Goal: Information Seeking & Learning: Learn about a topic

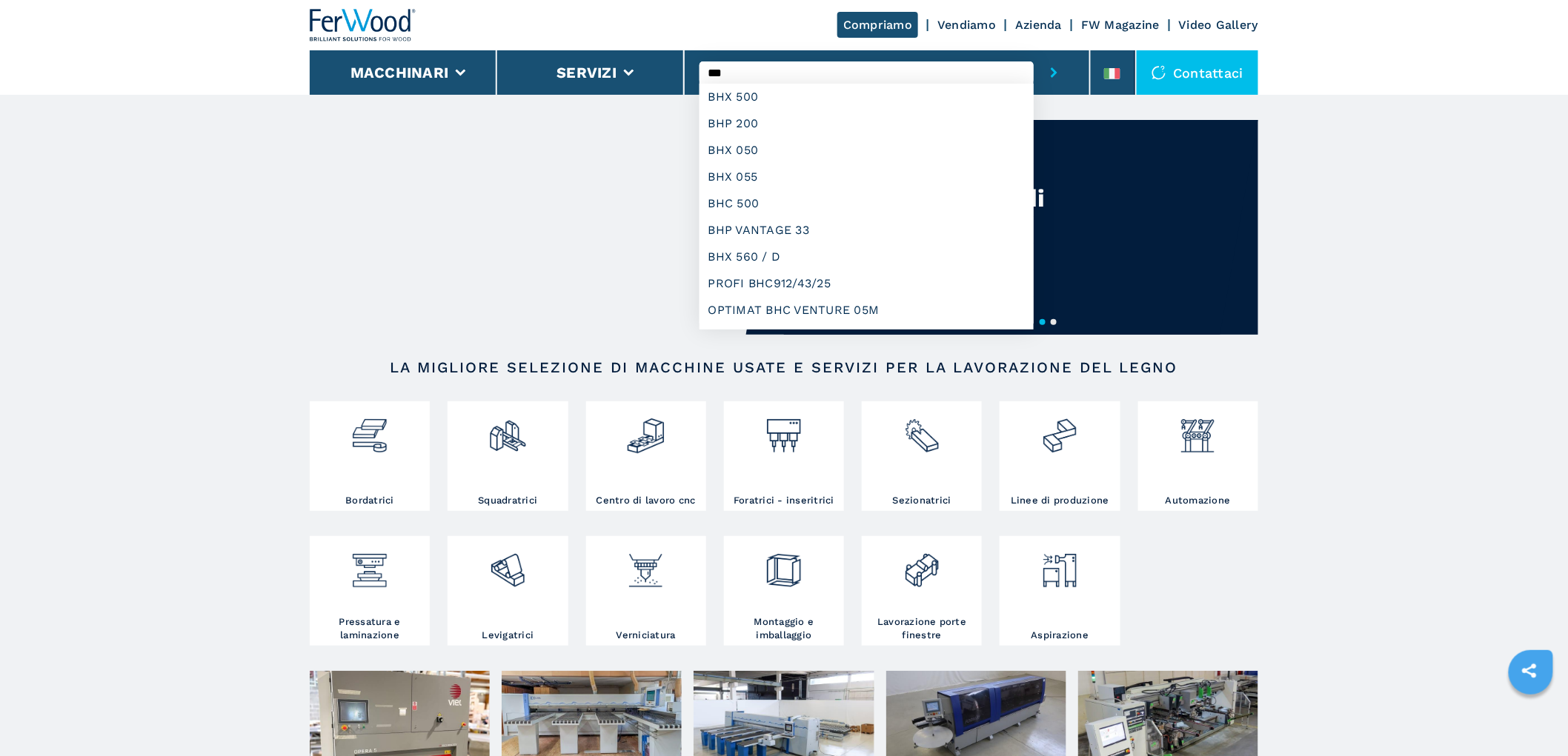
type input "***"
click at [1034, 51] on button "submit-button" at bounding box center [1054, 73] width 41 height 45
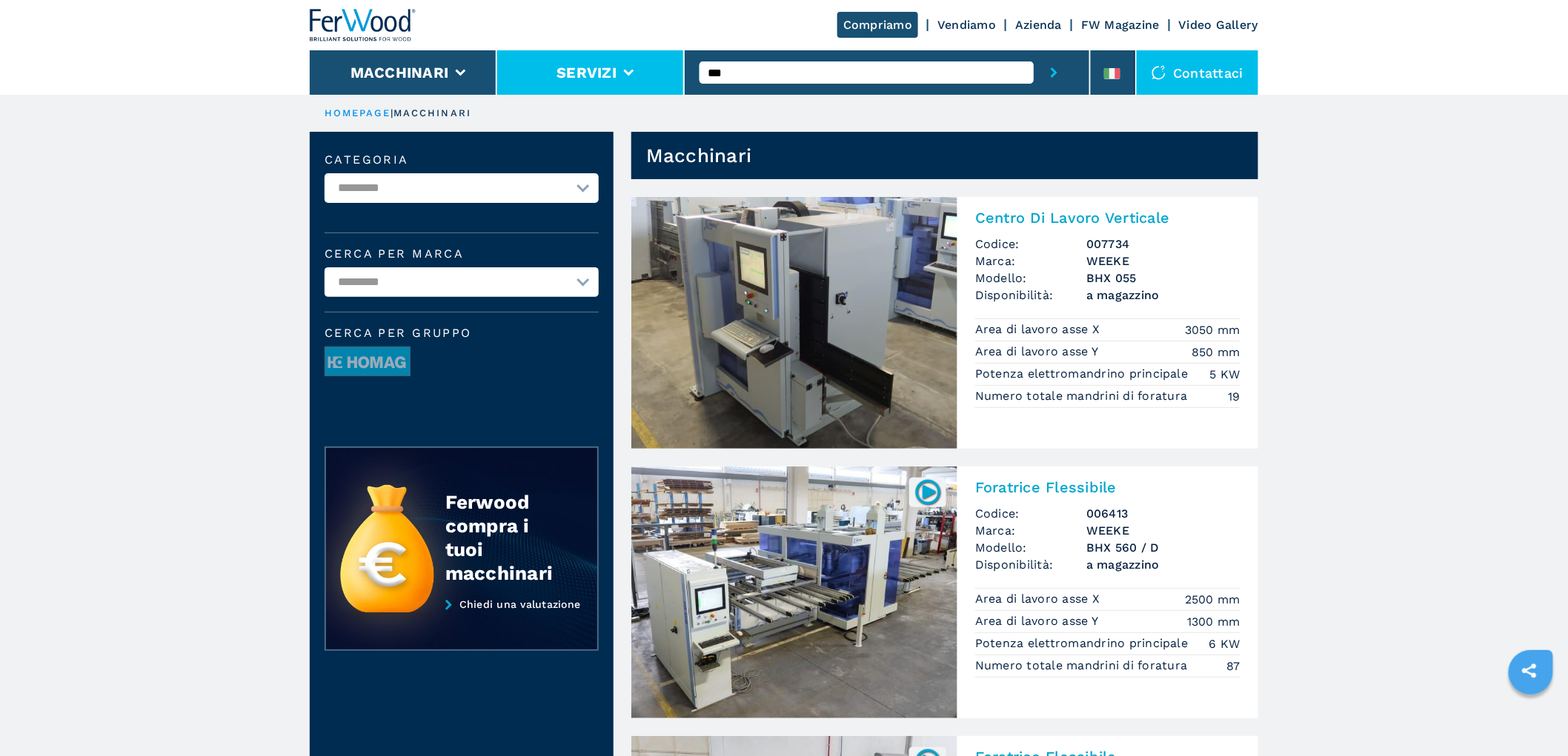
drag, startPoint x: 739, startPoint y: 78, endPoint x: 664, endPoint y: 75, distance: 75.1
click at [664, 75] on div "Compriamo Vendiamo Azienda FW Magazine Video Gallery Macchinari Servizi *** Con…" at bounding box center [784, 47] width 949 height 94
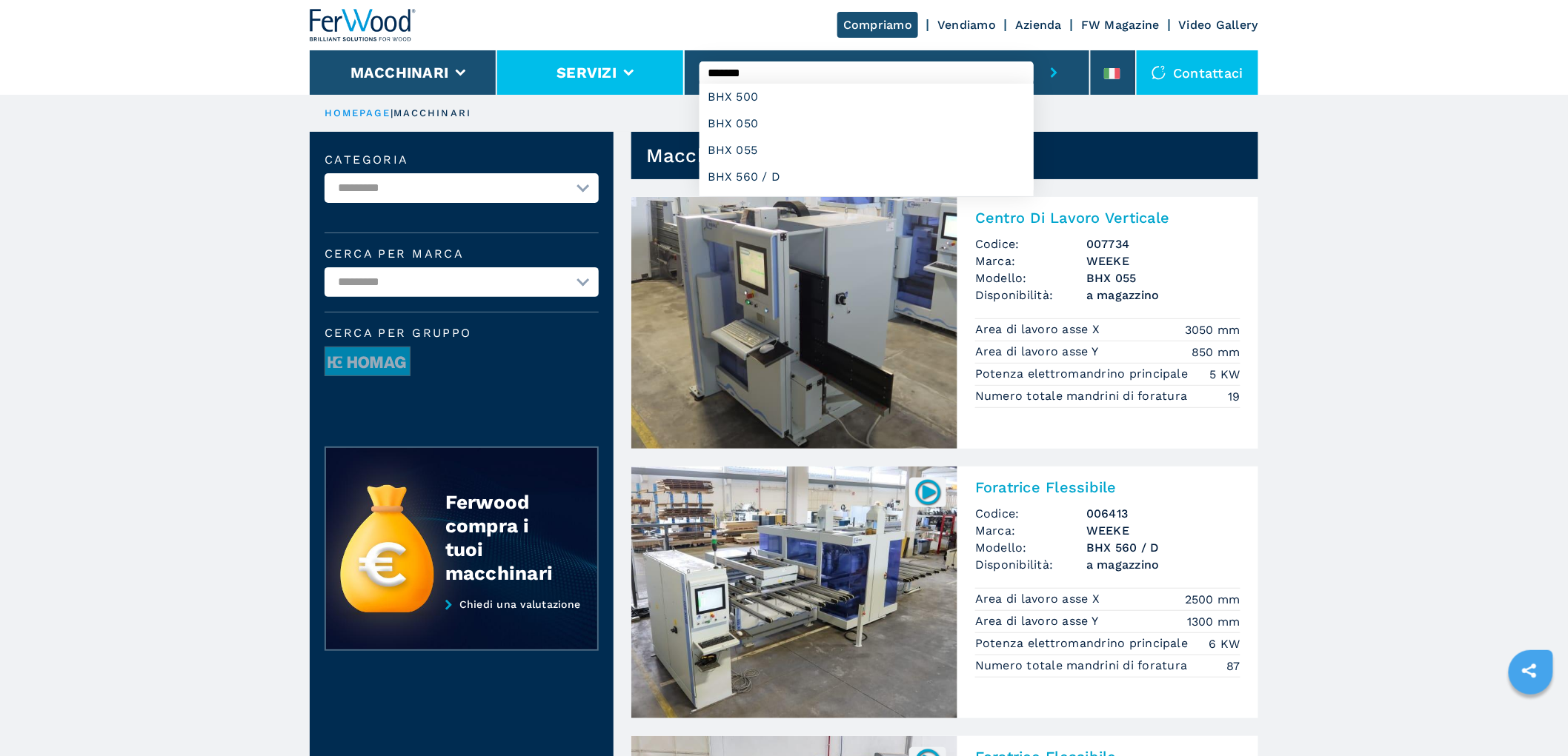
click at [1034, 51] on button "submit-button" at bounding box center [1054, 73] width 41 height 45
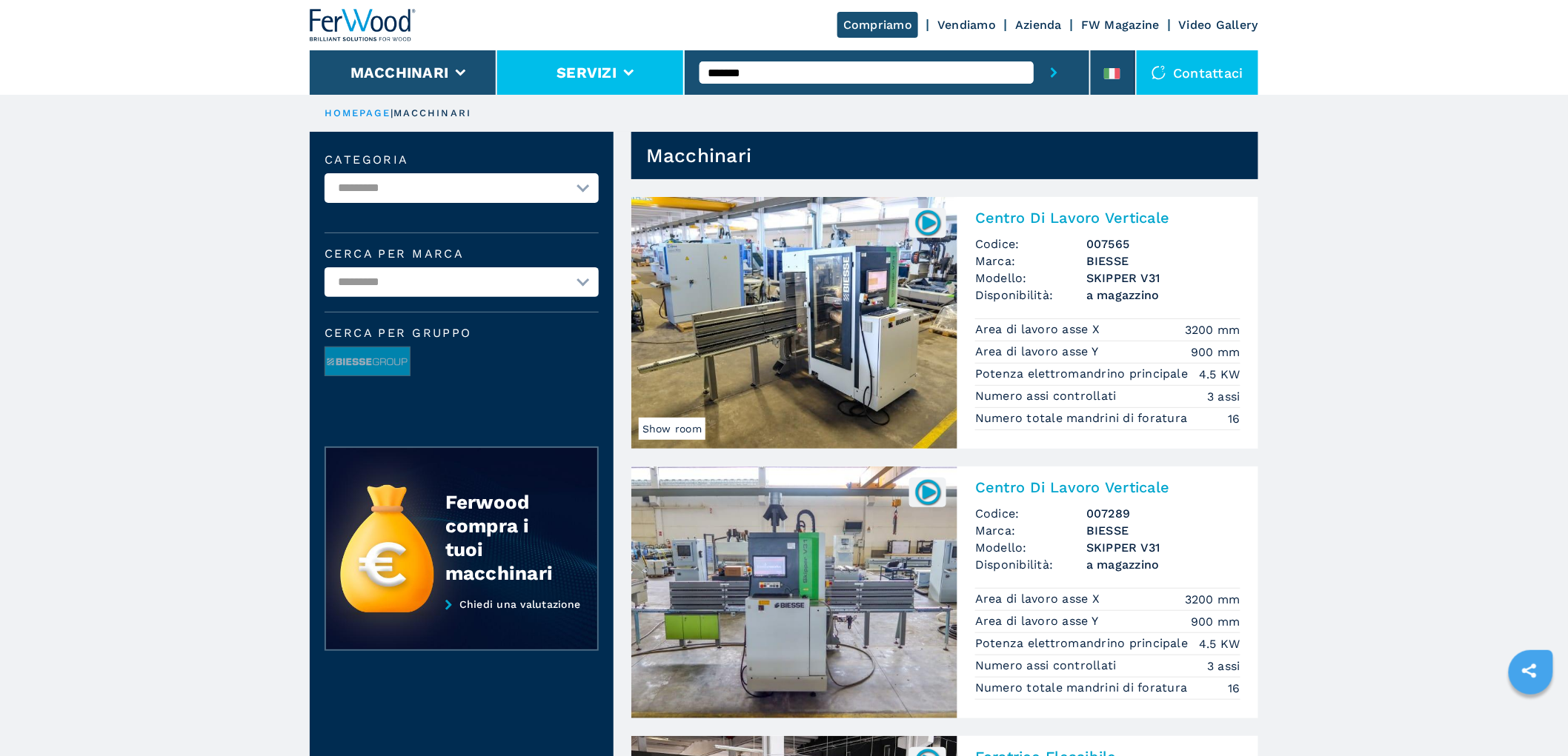
drag, startPoint x: 766, startPoint y: 78, endPoint x: 626, endPoint y: 70, distance: 140.2
click at [626, 70] on div "Compriamo Vendiamo Azienda FW Magazine Video Gallery Macchinari Servizi *******…" at bounding box center [784, 47] width 949 height 94
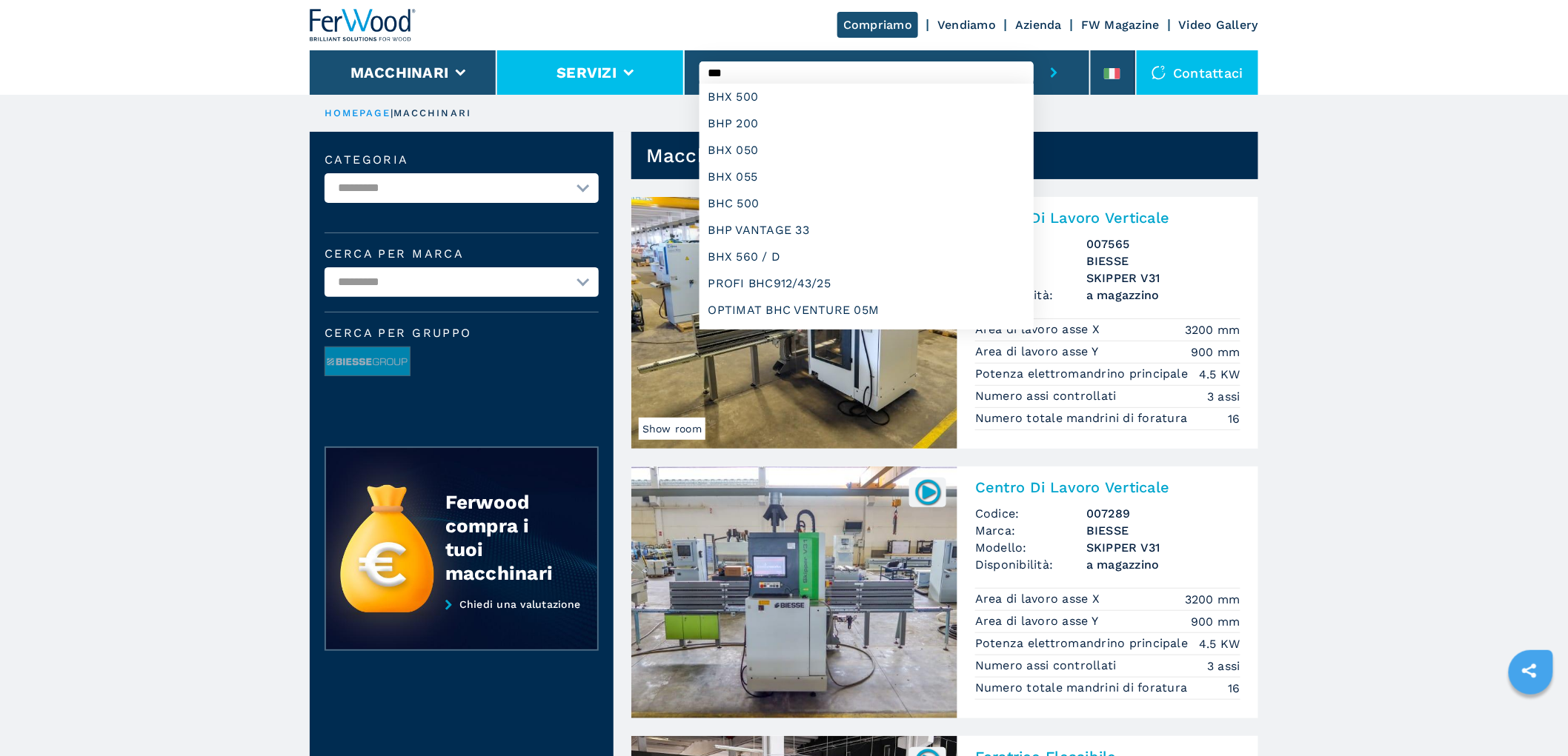
click at [1034, 51] on button "submit-button" at bounding box center [1054, 73] width 41 height 45
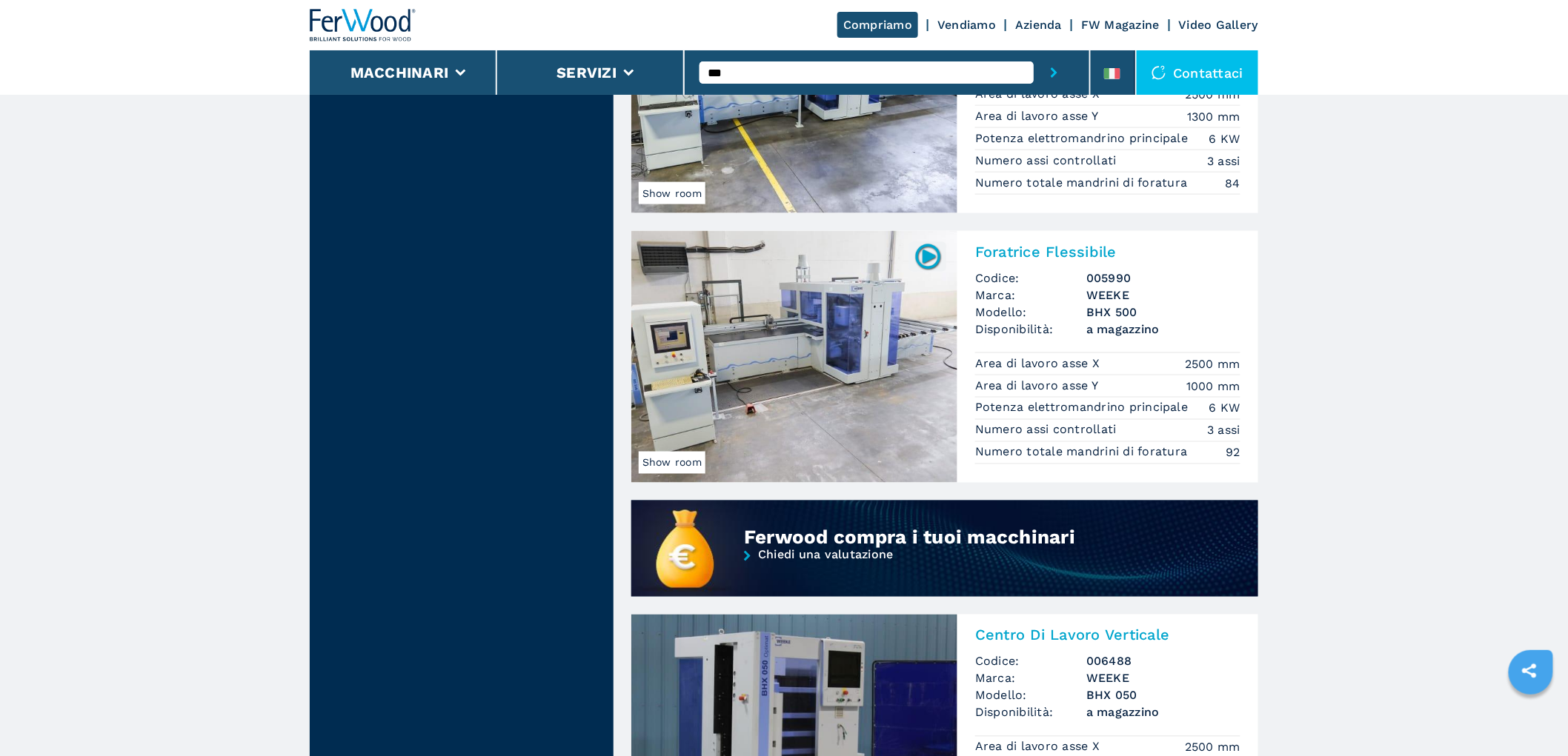
scroll to position [823, 0]
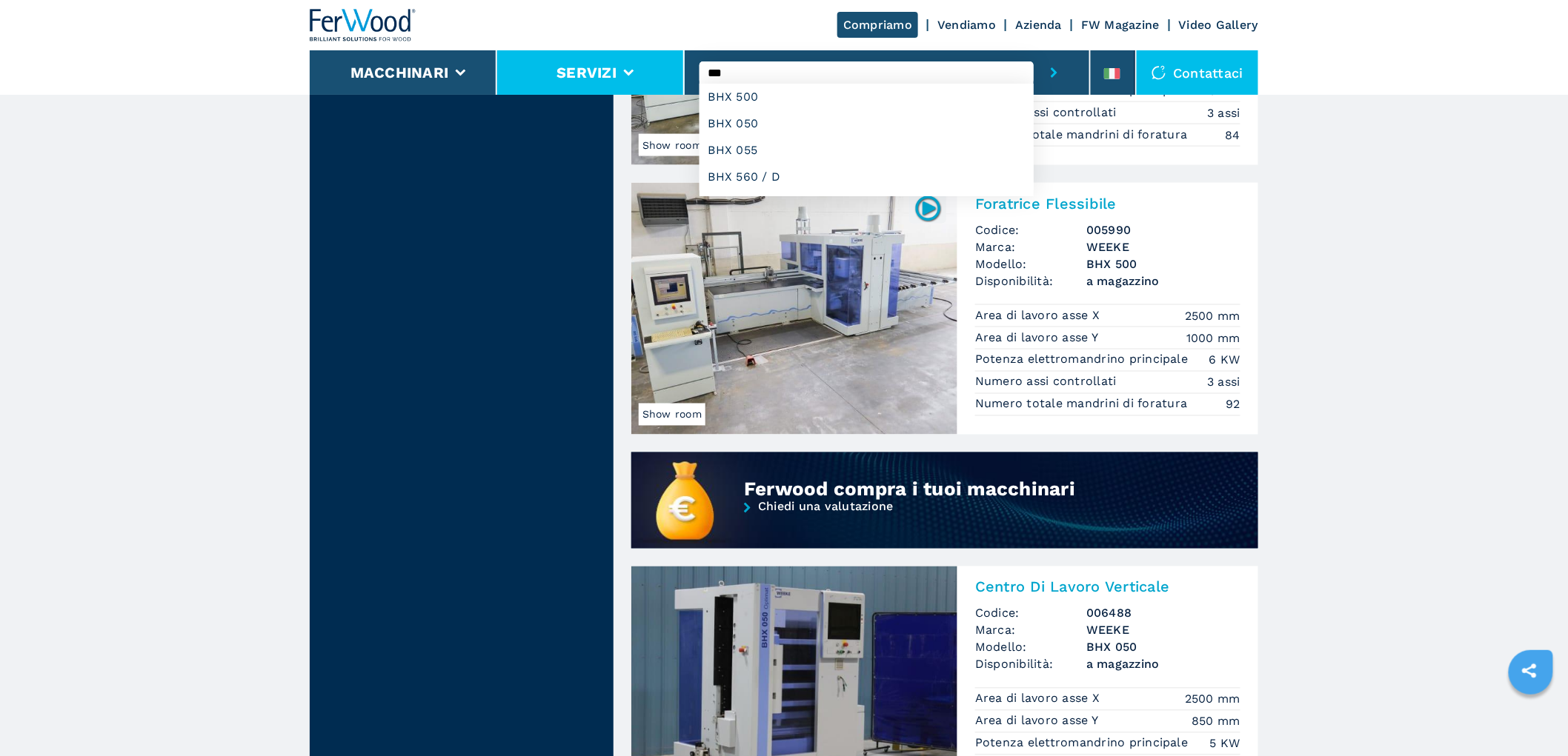
drag, startPoint x: 731, startPoint y: 68, endPoint x: 638, endPoint y: 64, distance: 93.1
click at [638, 64] on div "Compriamo Vendiamo Azienda FW Magazine Video Gallery Macchinari Servizi *** BHX…" at bounding box center [784, 47] width 949 height 94
click at [1034, 51] on button "submit-button" at bounding box center [1054, 73] width 41 height 45
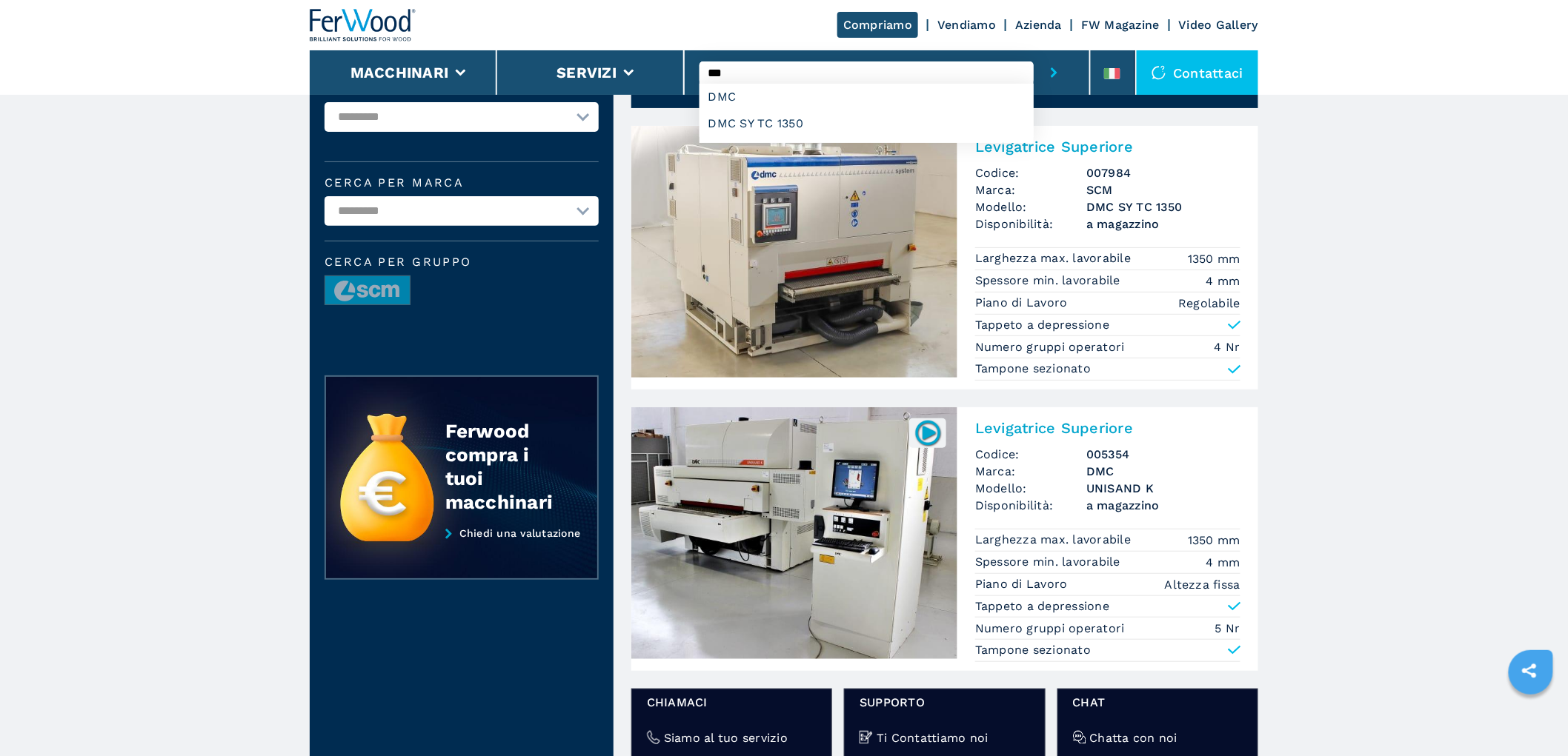
scroll to position [165, 0]
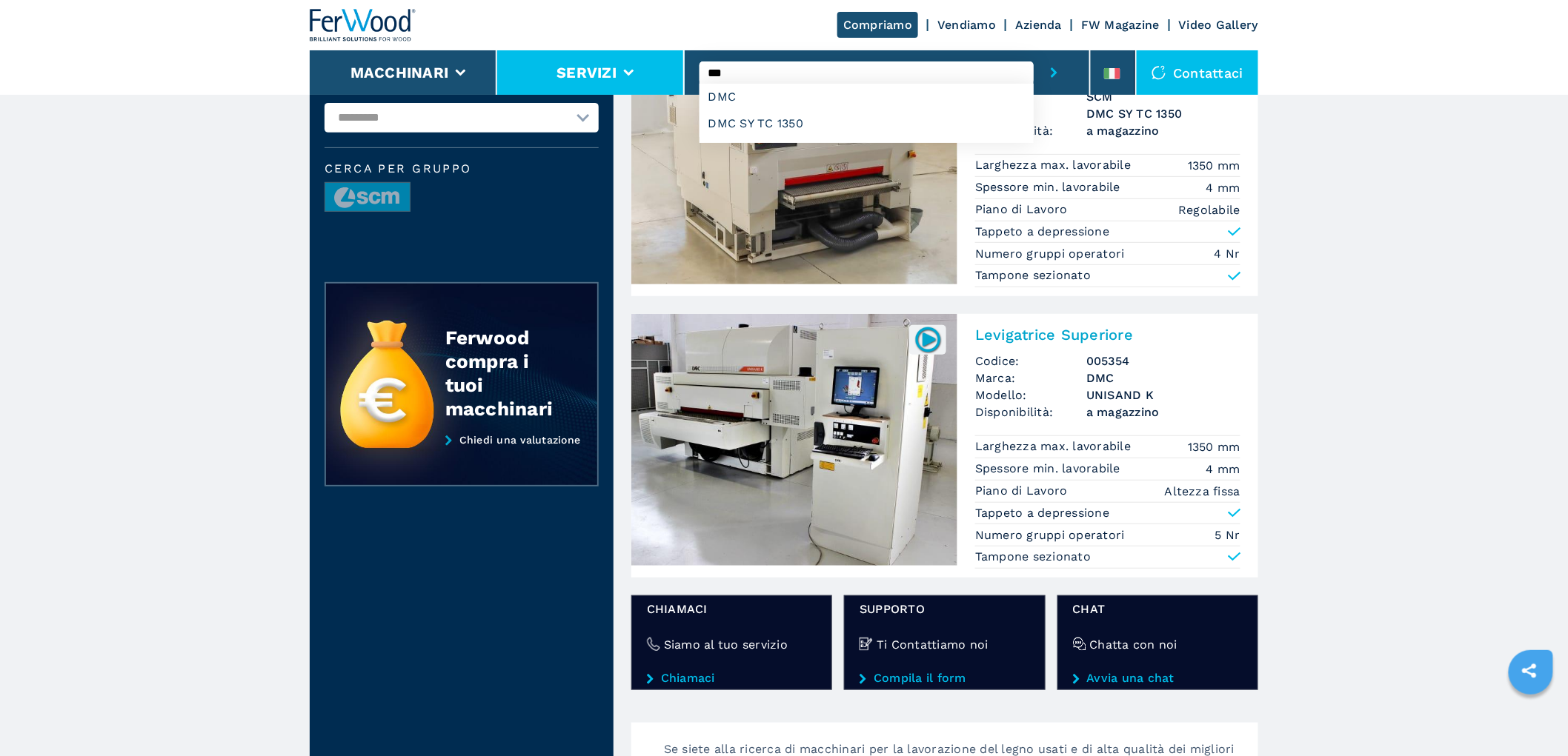
drag, startPoint x: 775, startPoint y: 79, endPoint x: 672, endPoint y: 70, distance: 103.4
click at [672, 70] on div "Compriamo Vendiamo Azienda FW Magazine Video Gallery Macchinari Servizi *** DMC…" at bounding box center [784, 47] width 949 height 94
type input "*****"
click at [1034, 51] on button "submit-button" at bounding box center [1054, 73] width 41 height 45
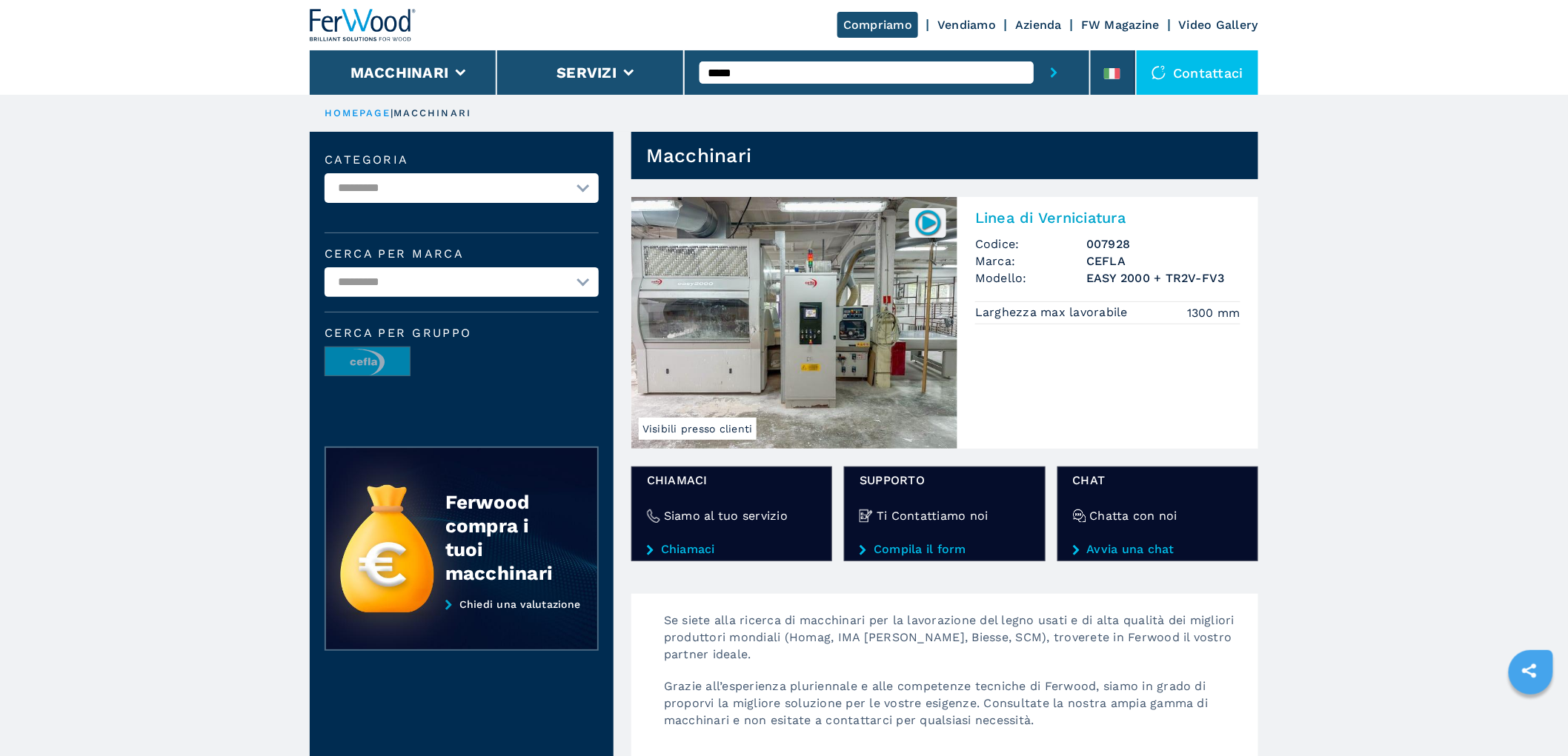
click at [1090, 234] on div "Linea di Verniciatura Codice: 007928 Marca: CEFLA Modello: EASY 2000 + TR2V-FV3…" at bounding box center [1108, 265] width 301 height 136
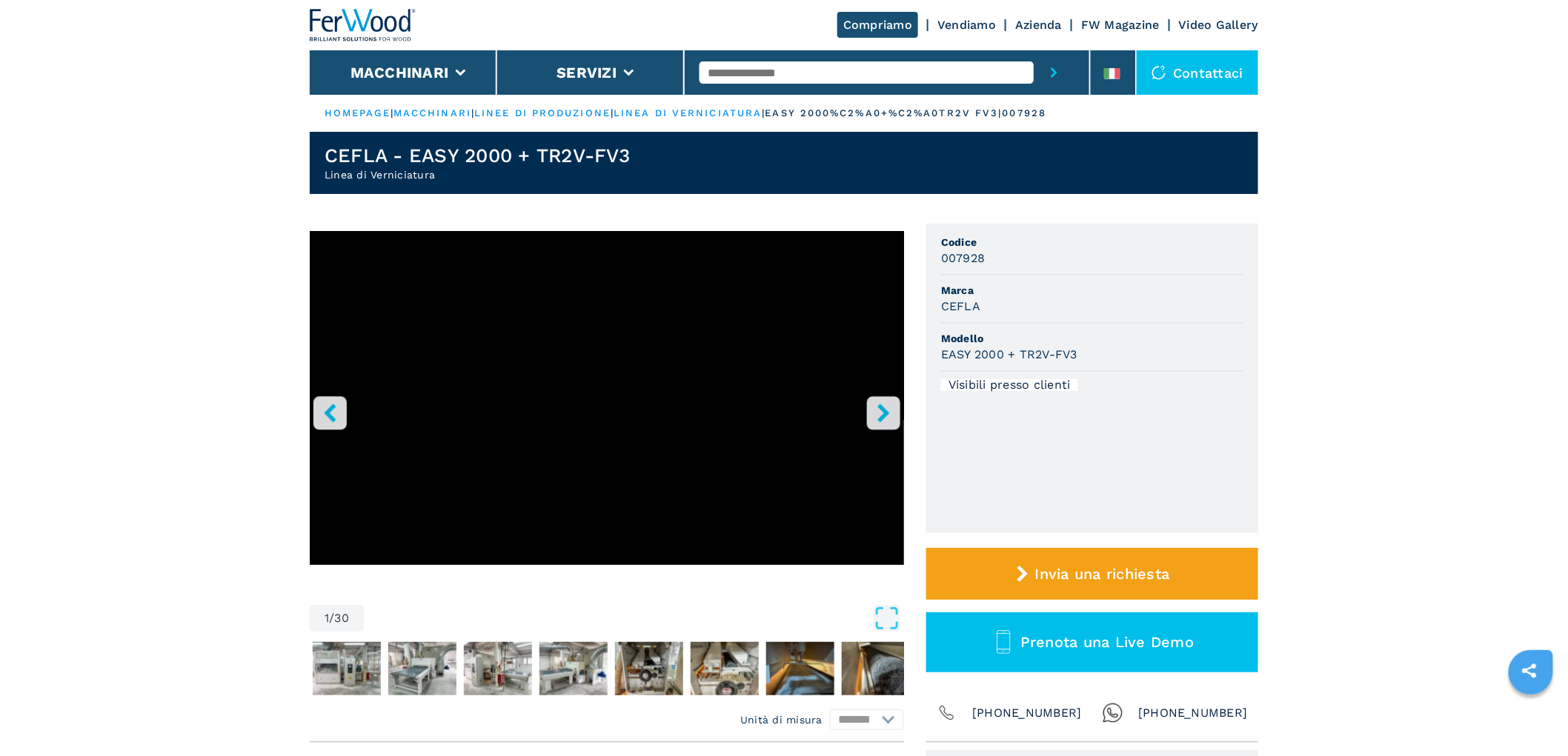
click at [883, 416] on icon "right-button" at bounding box center [883, 413] width 12 height 18
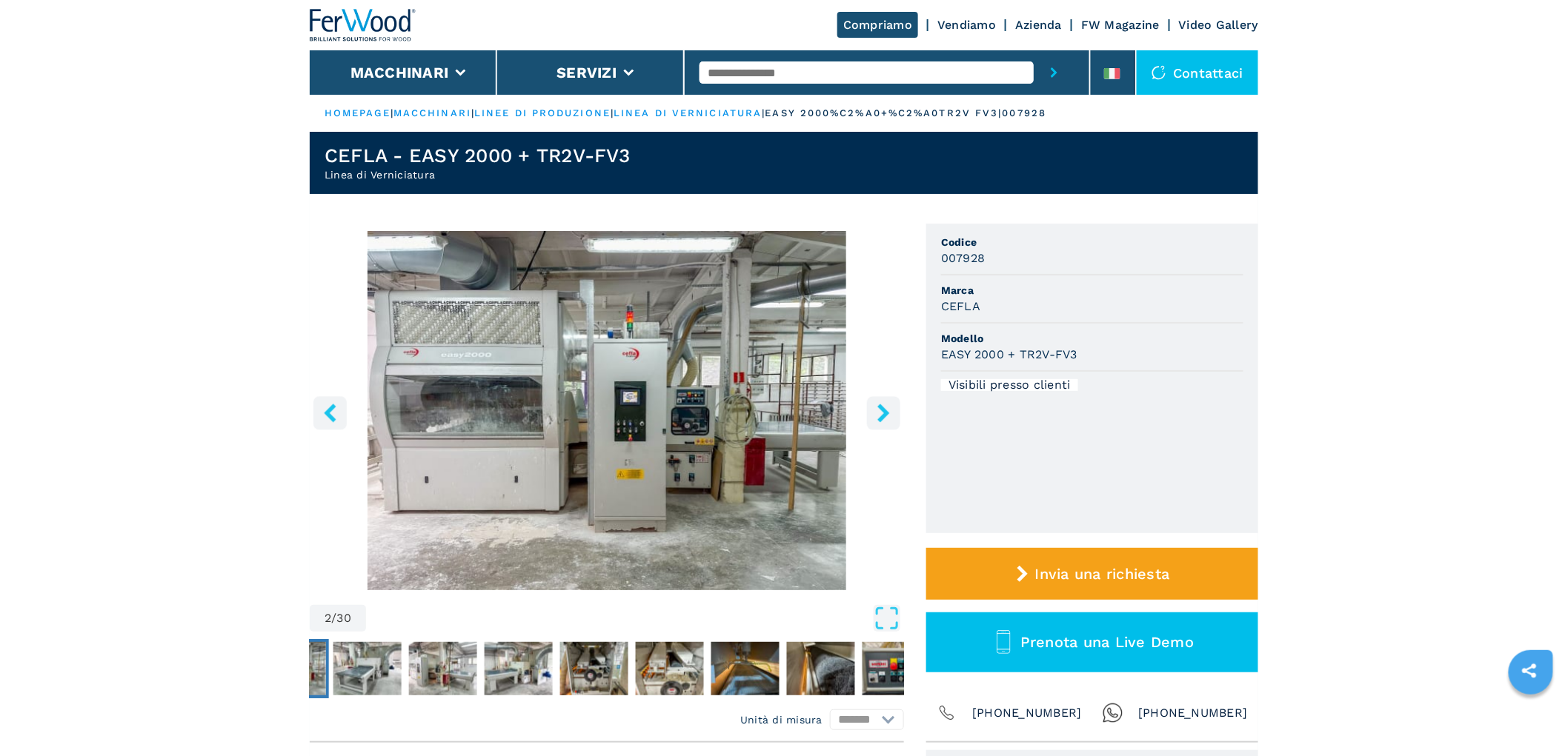
click at [883, 416] on icon "right-button" at bounding box center [883, 413] width 12 height 18
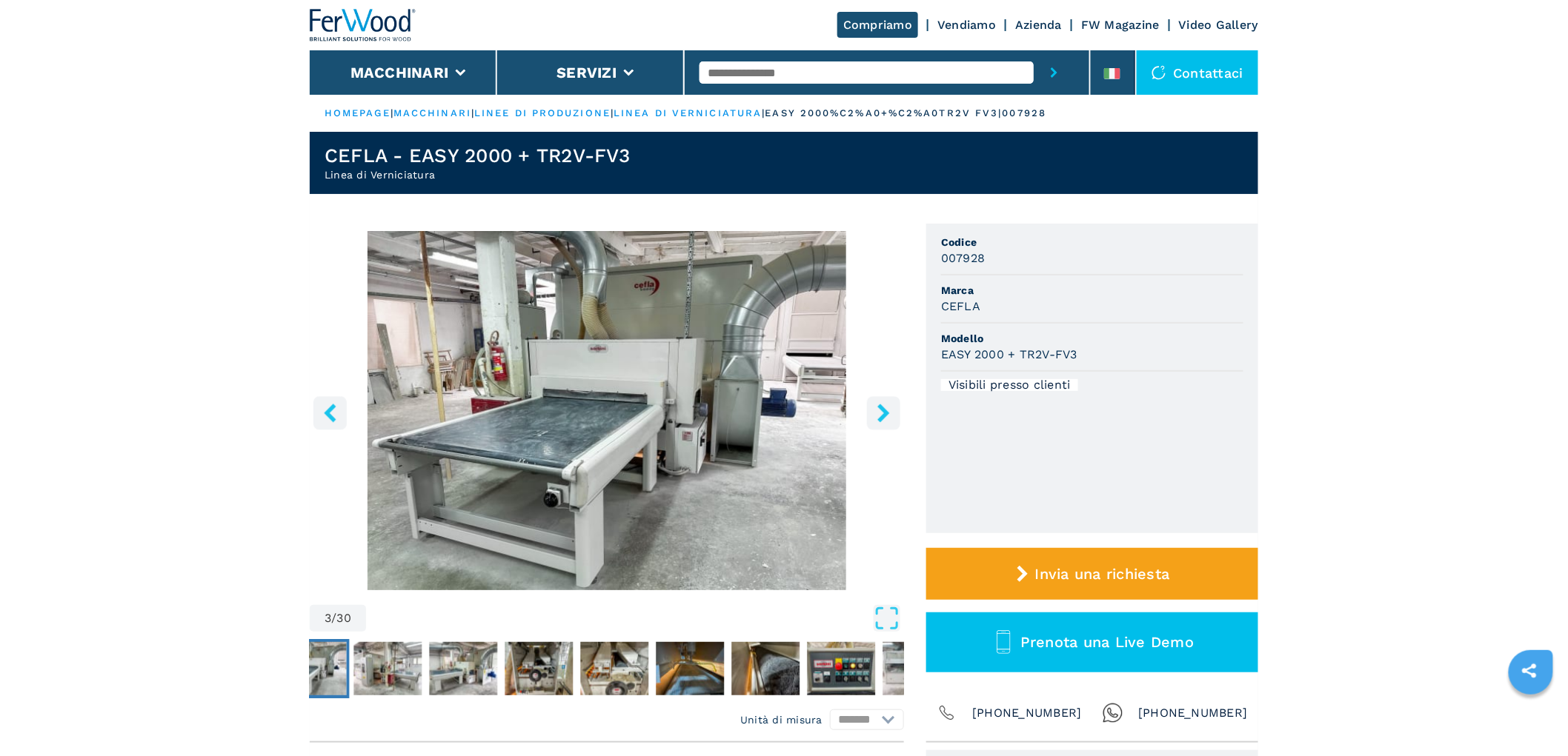
click at [883, 416] on icon "right-button" at bounding box center [883, 413] width 12 height 18
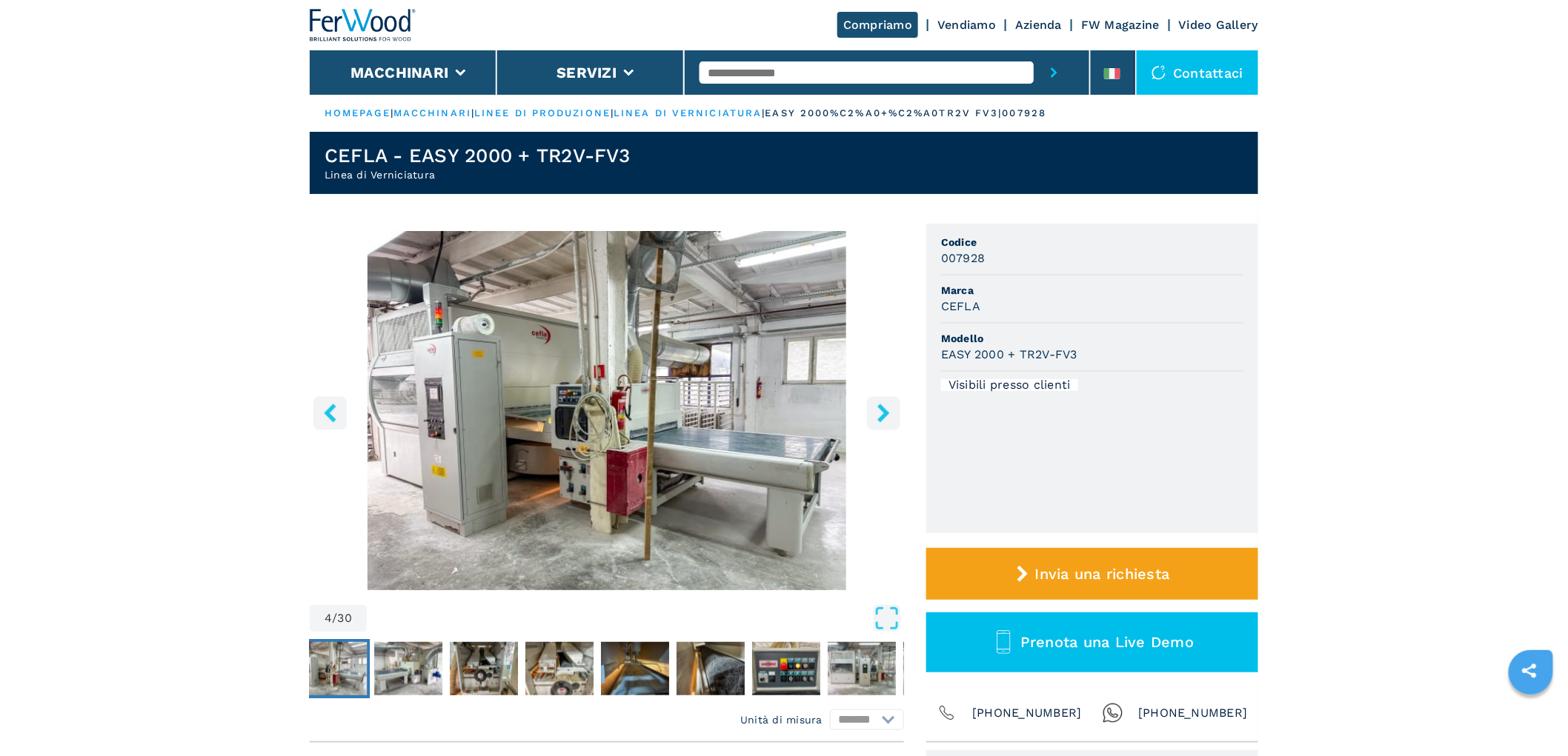
click at [883, 416] on icon "right-button" at bounding box center [883, 413] width 12 height 18
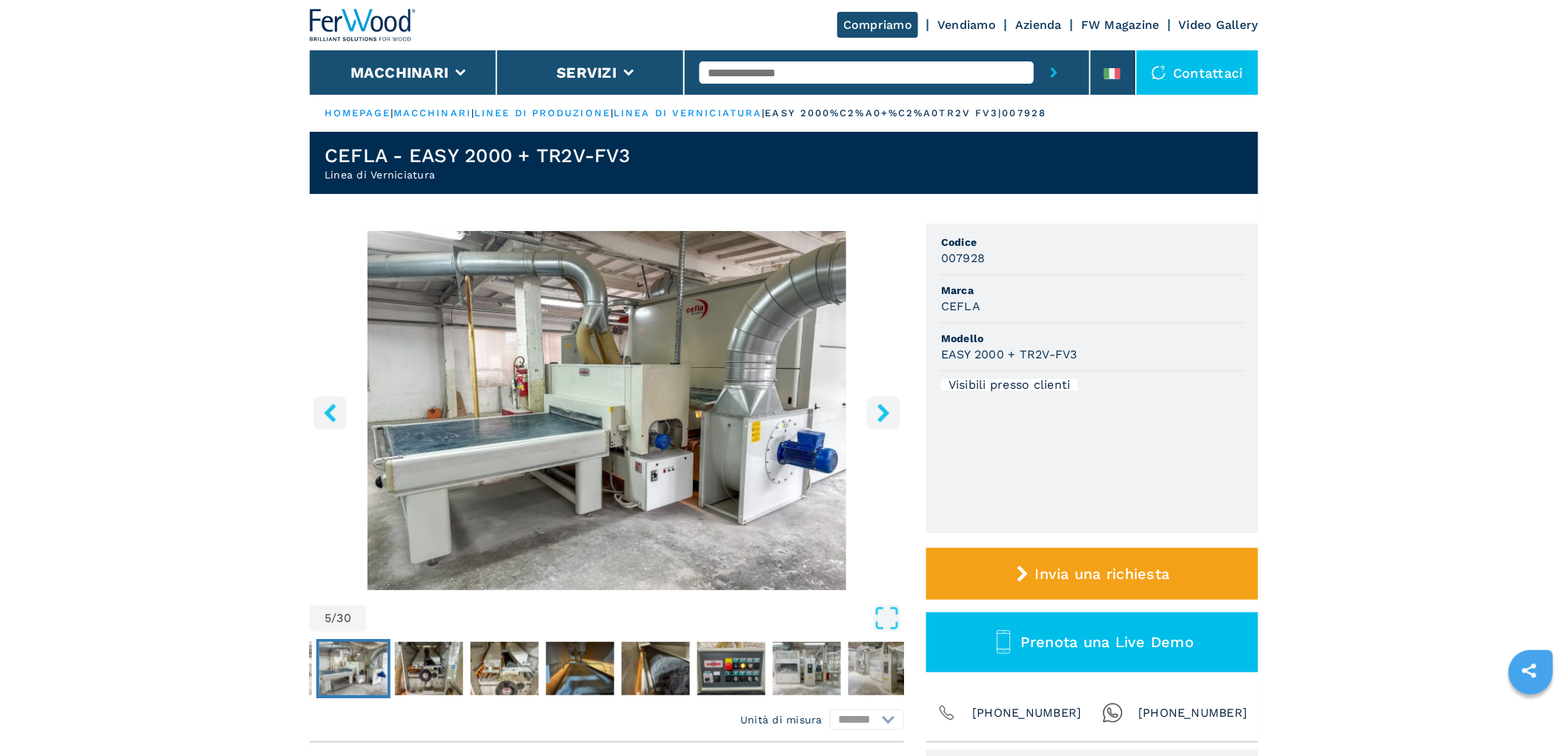
click at [884, 416] on icon "right-button" at bounding box center [883, 413] width 12 height 18
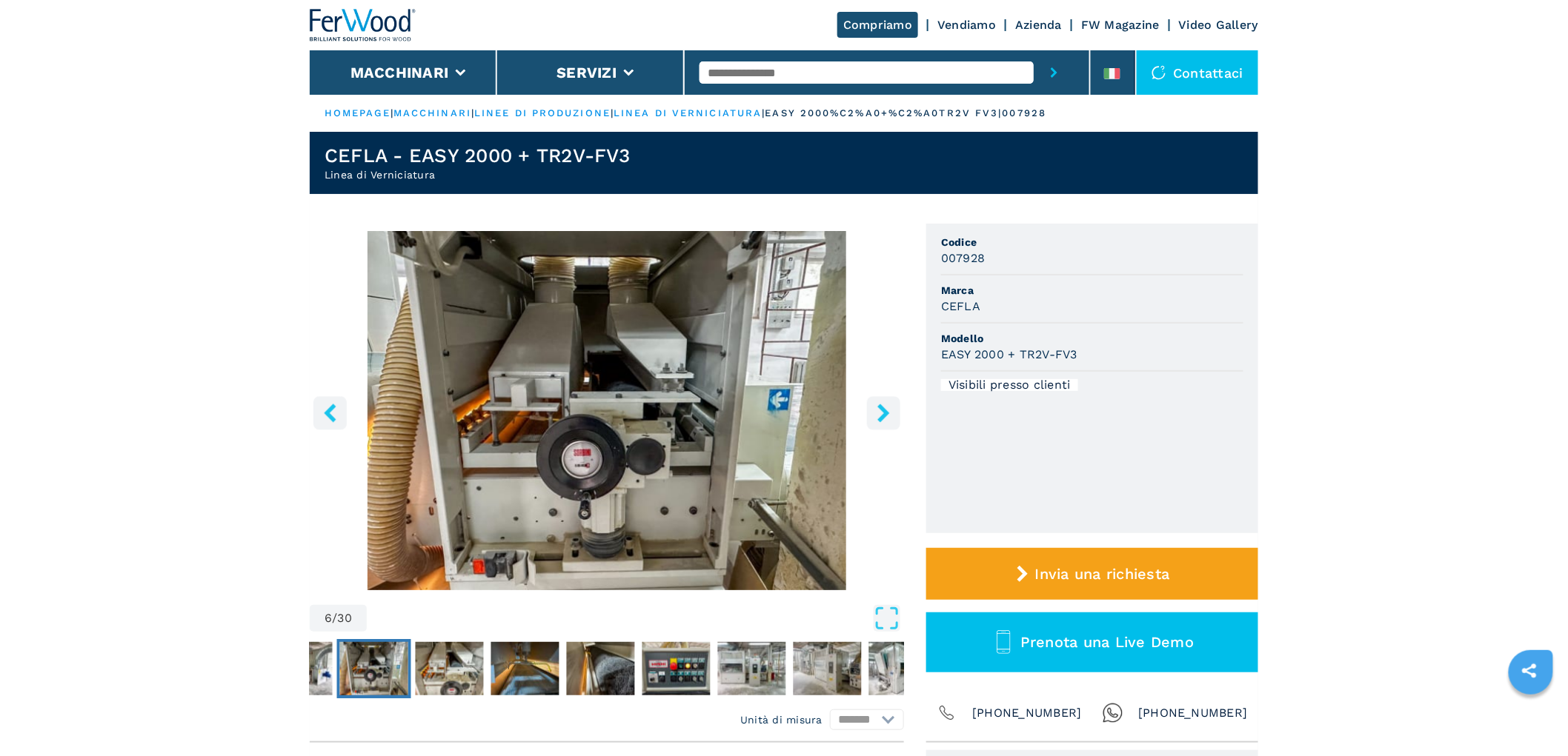
click at [884, 416] on icon "right-button" at bounding box center [883, 413] width 12 height 18
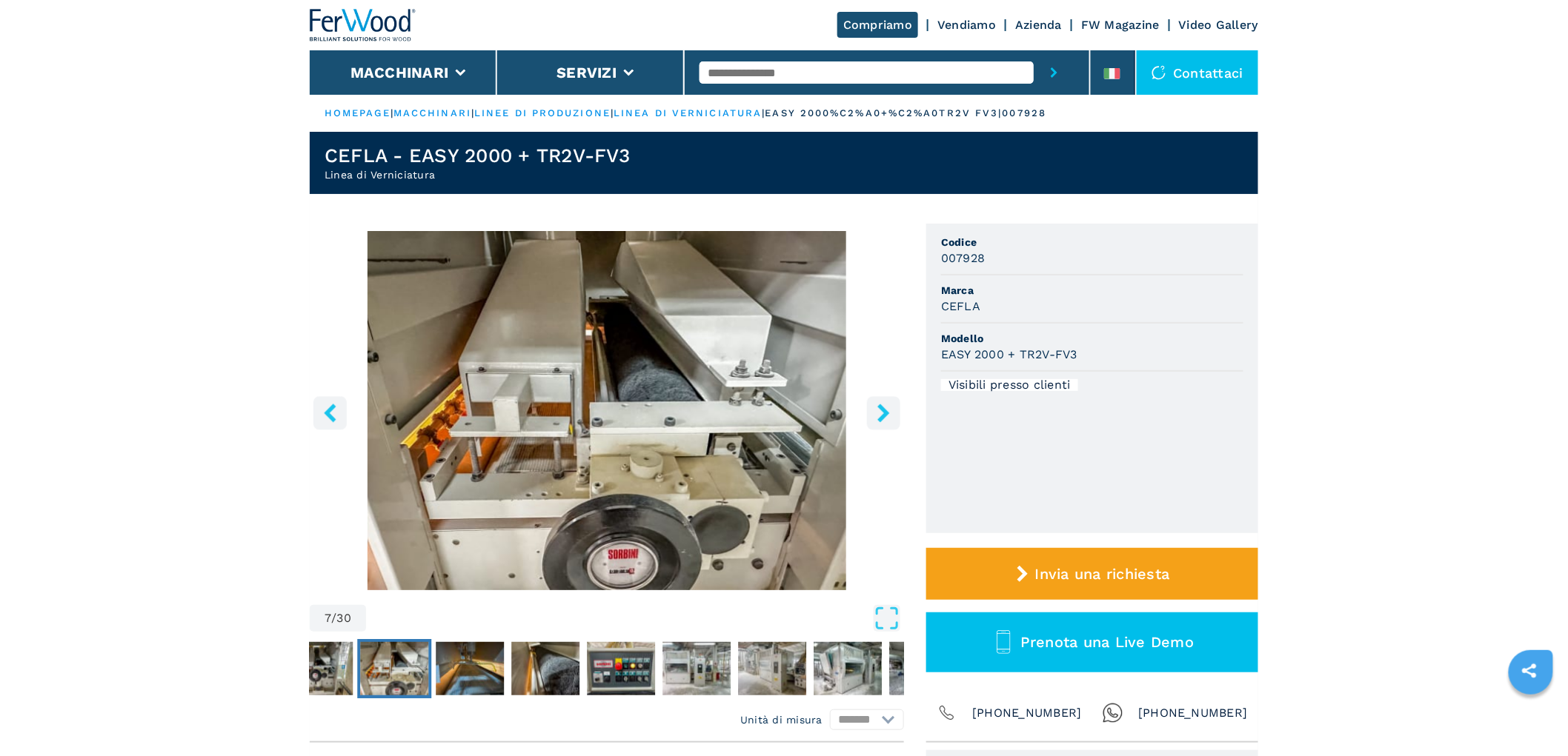
click at [884, 416] on icon "right-button" at bounding box center [883, 413] width 12 height 18
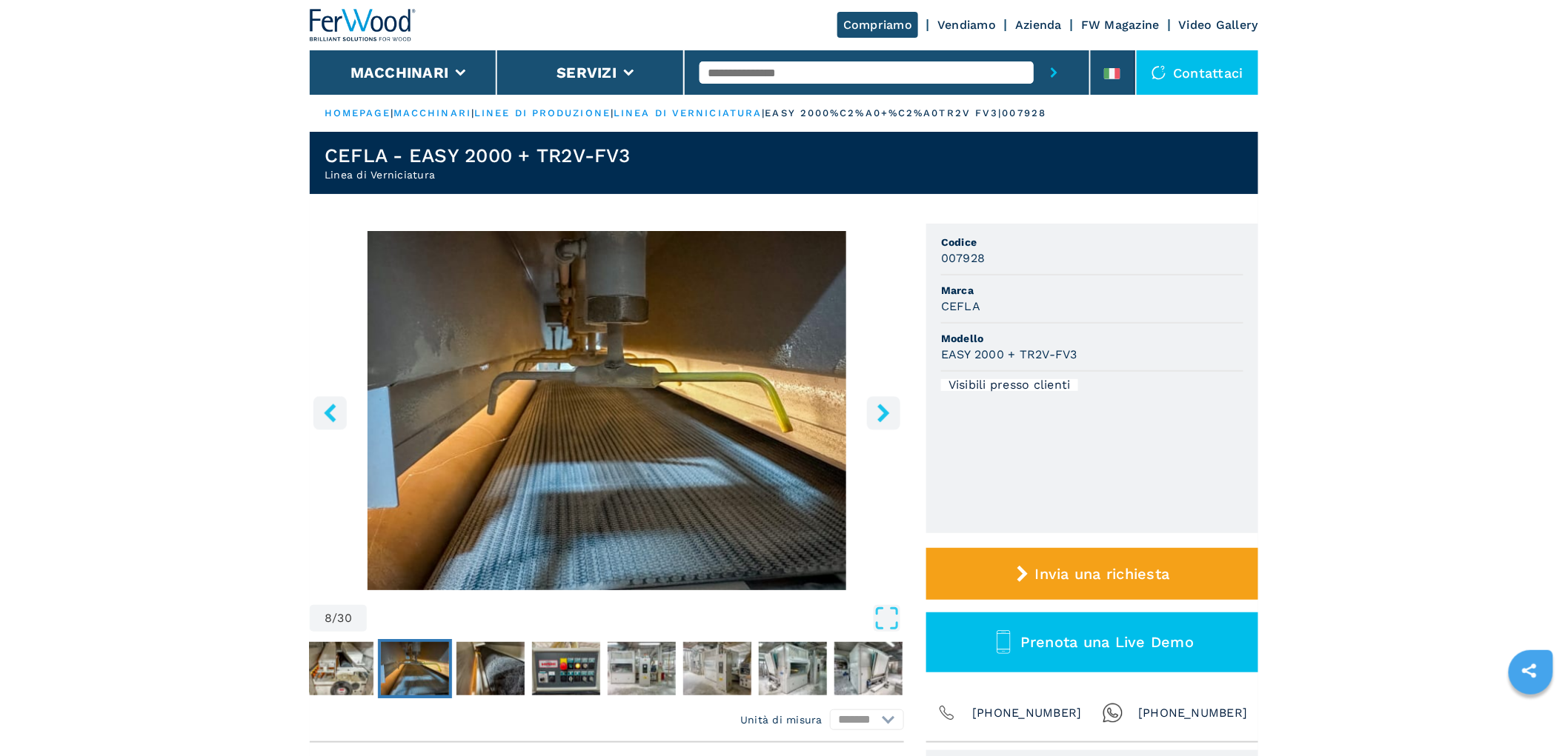
click at [884, 416] on icon "right-button" at bounding box center [883, 413] width 12 height 18
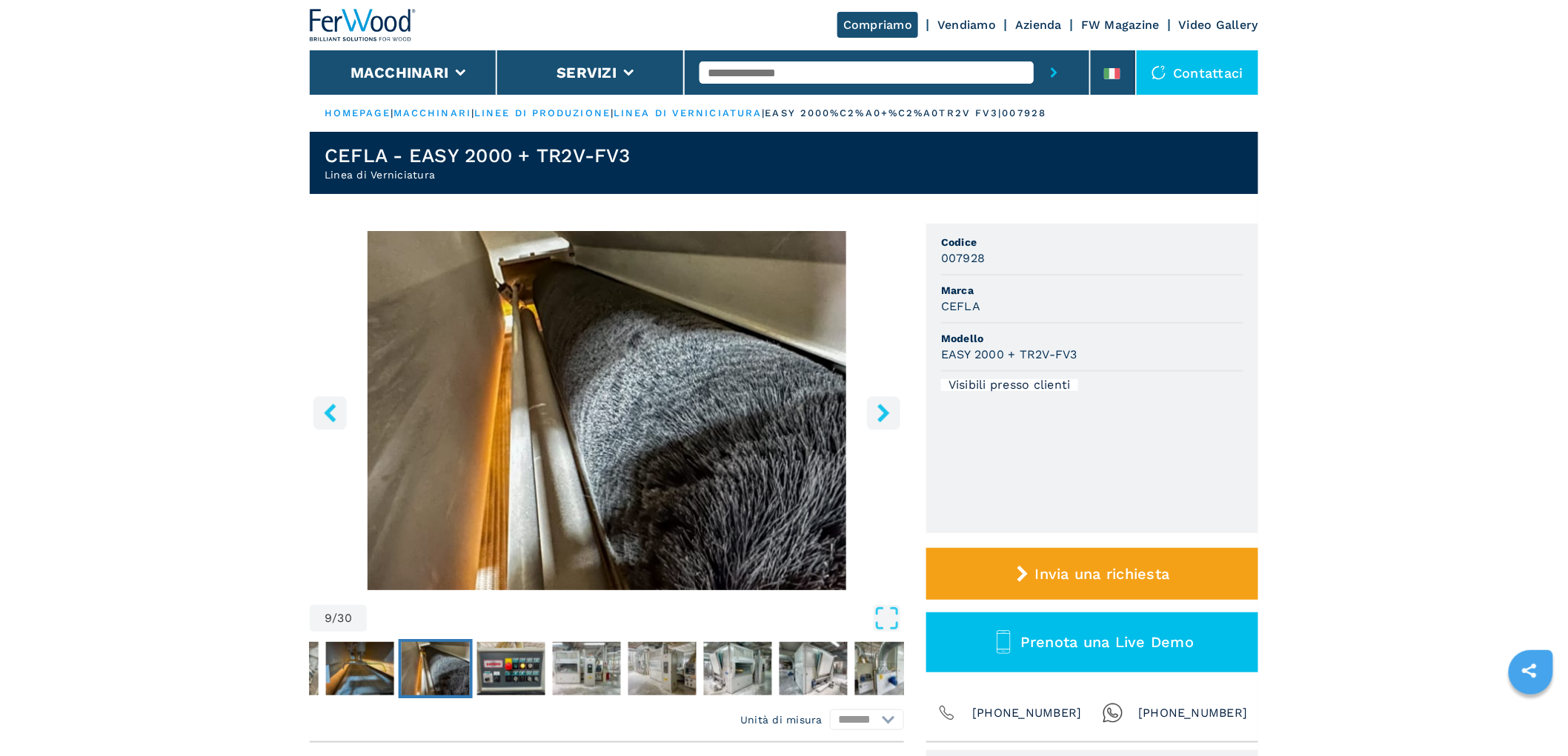
click at [884, 416] on icon "right-button" at bounding box center [883, 413] width 12 height 18
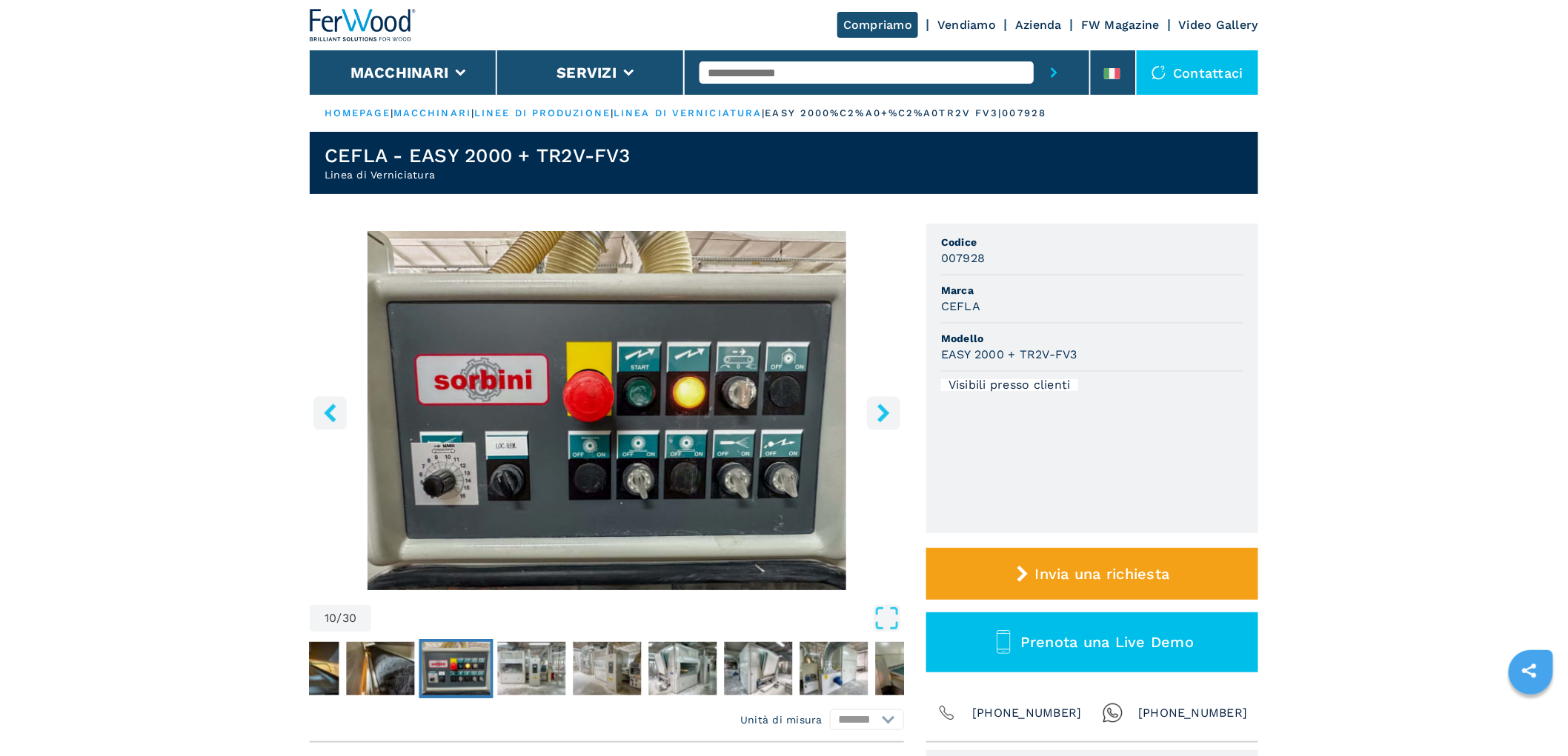
click at [884, 416] on icon "right-button" at bounding box center [883, 413] width 12 height 18
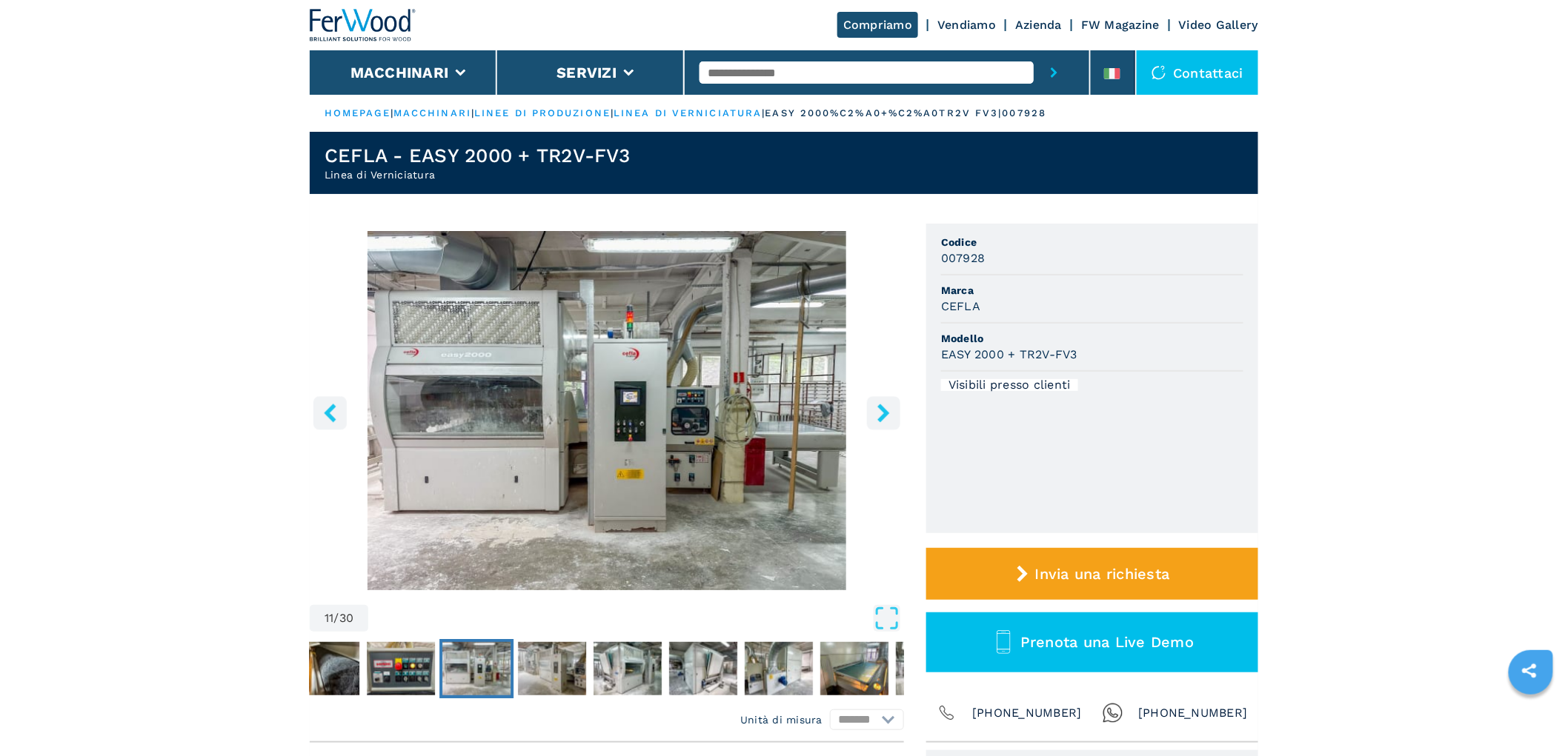
click at [884, 416] on icon "right-button" at bounding box center [883, 413] width 12 height 18
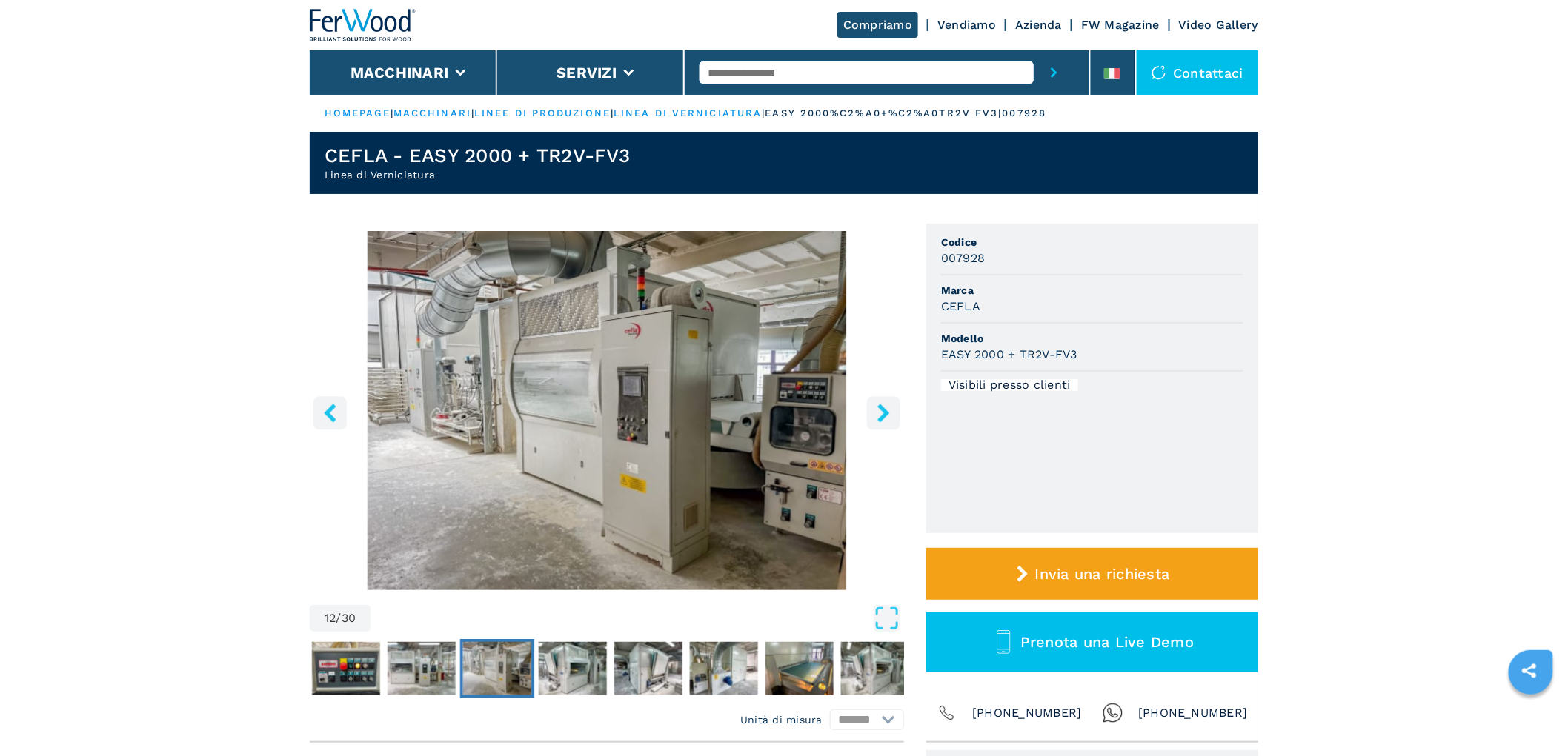
click at [884, 416] on icon "right-button" at bounding box center [883, 413] width 12 height 18
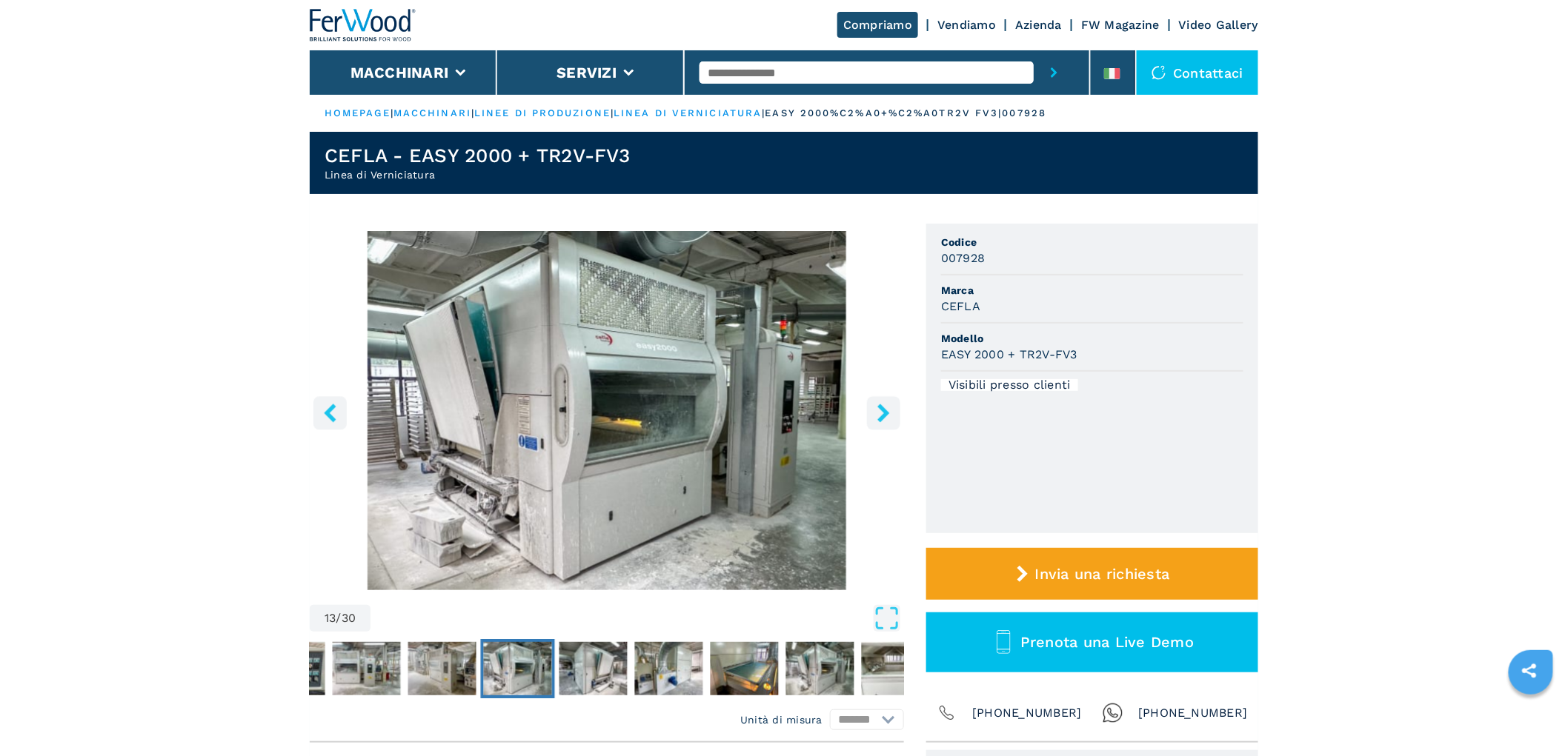
click at [884, 416] on icon "right-button" at bounding box center [883, 413] width 12 height 18
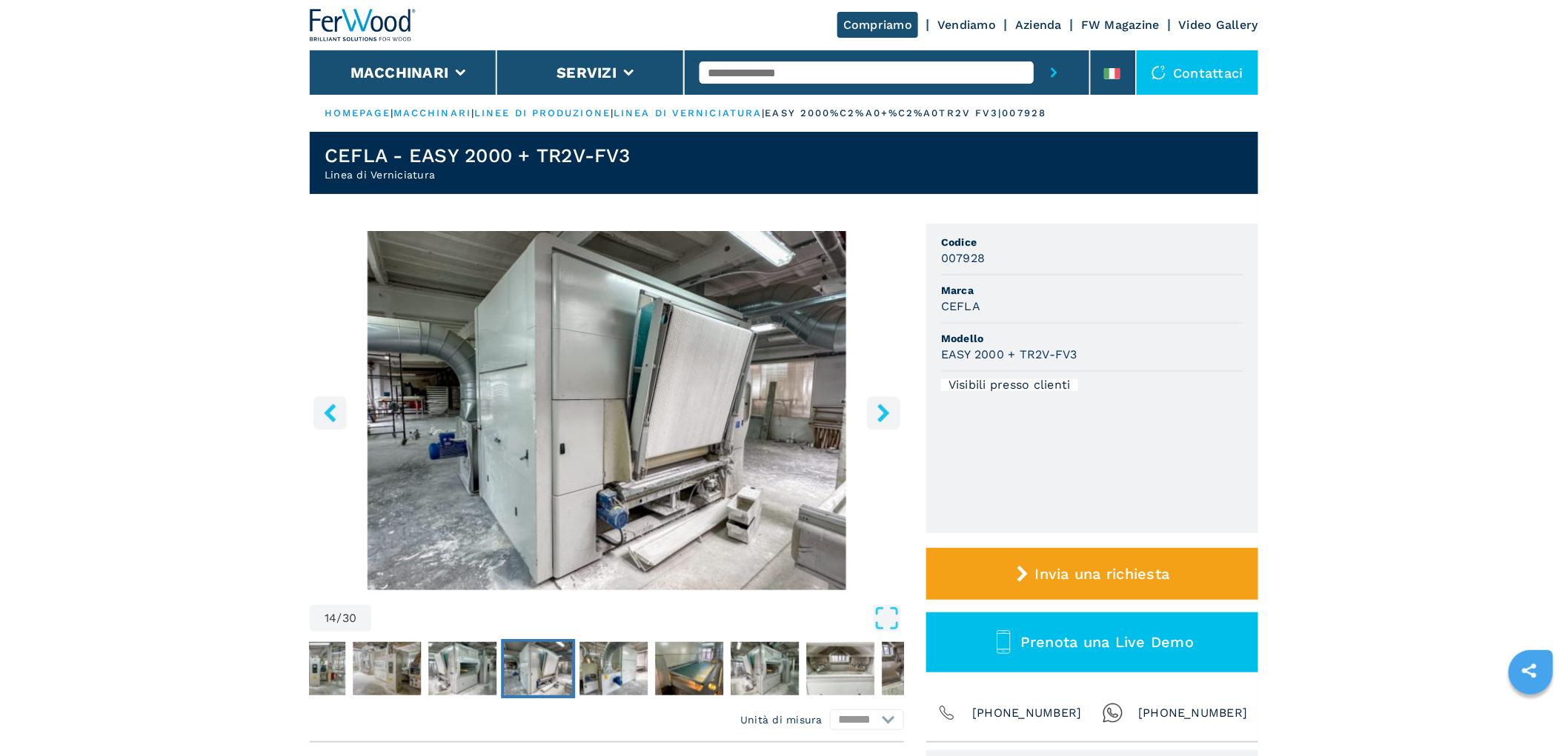
click at [884, 416] on icon "right-button" at bounding box center [883, 413] width 12 height 18
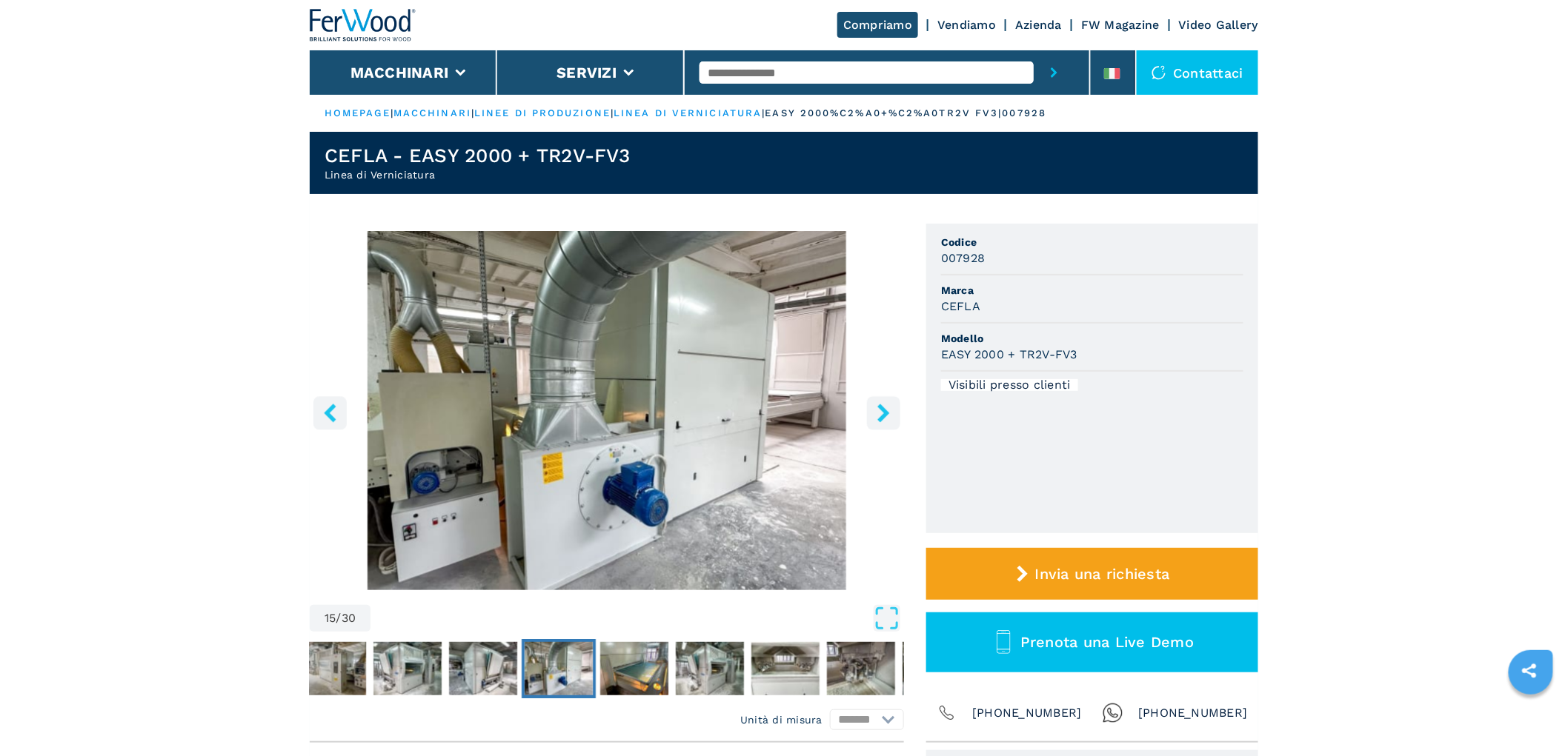
click at [884, 416] on icon "right-button" at bounding box center [883, 413] width 12 height 18
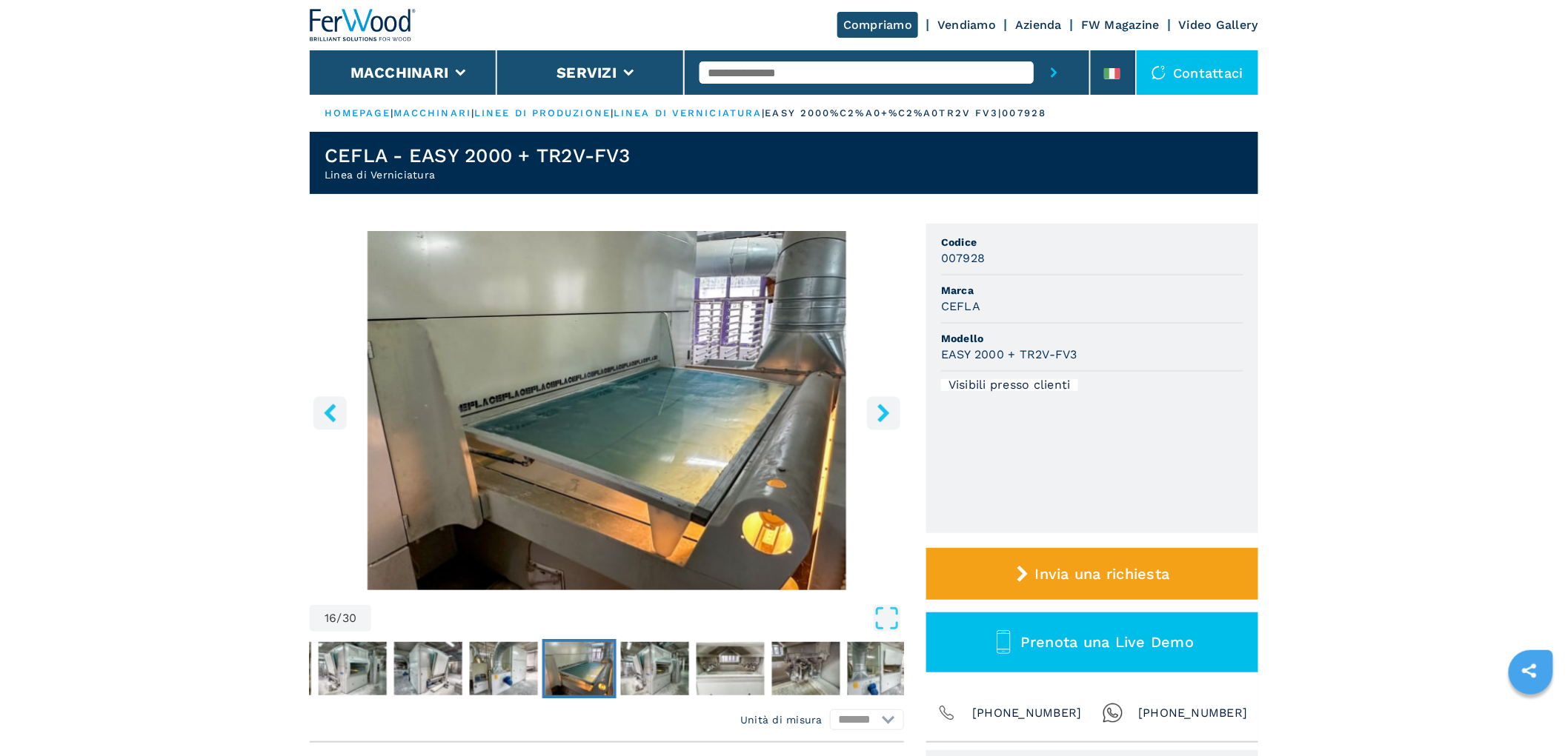
click at [884, 416] on icon "right-button" at bounding box center [883, 413] width 12 height 18
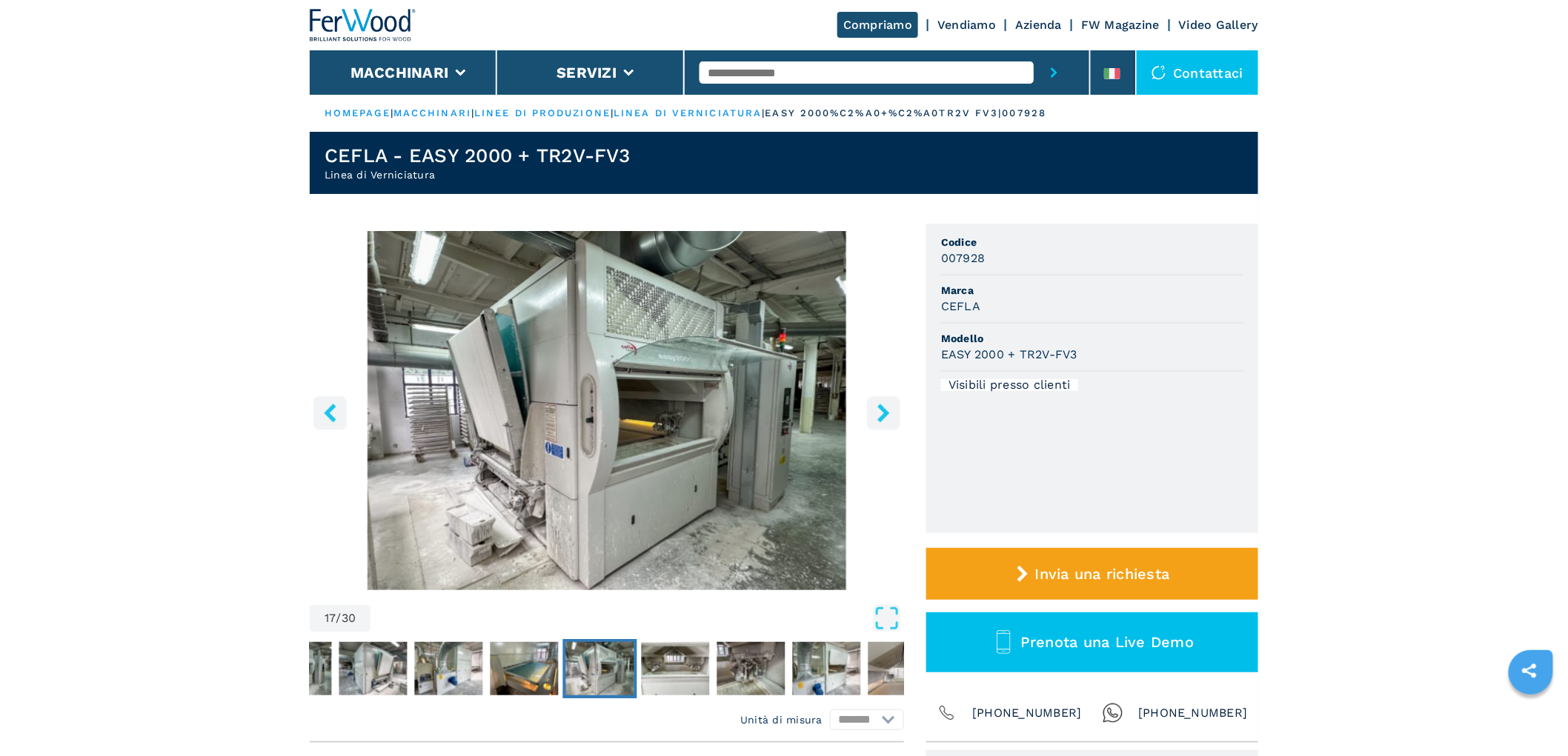
click at [884, 416] on icon "right-button" at bounding box center [883, 413] width 12 height 18
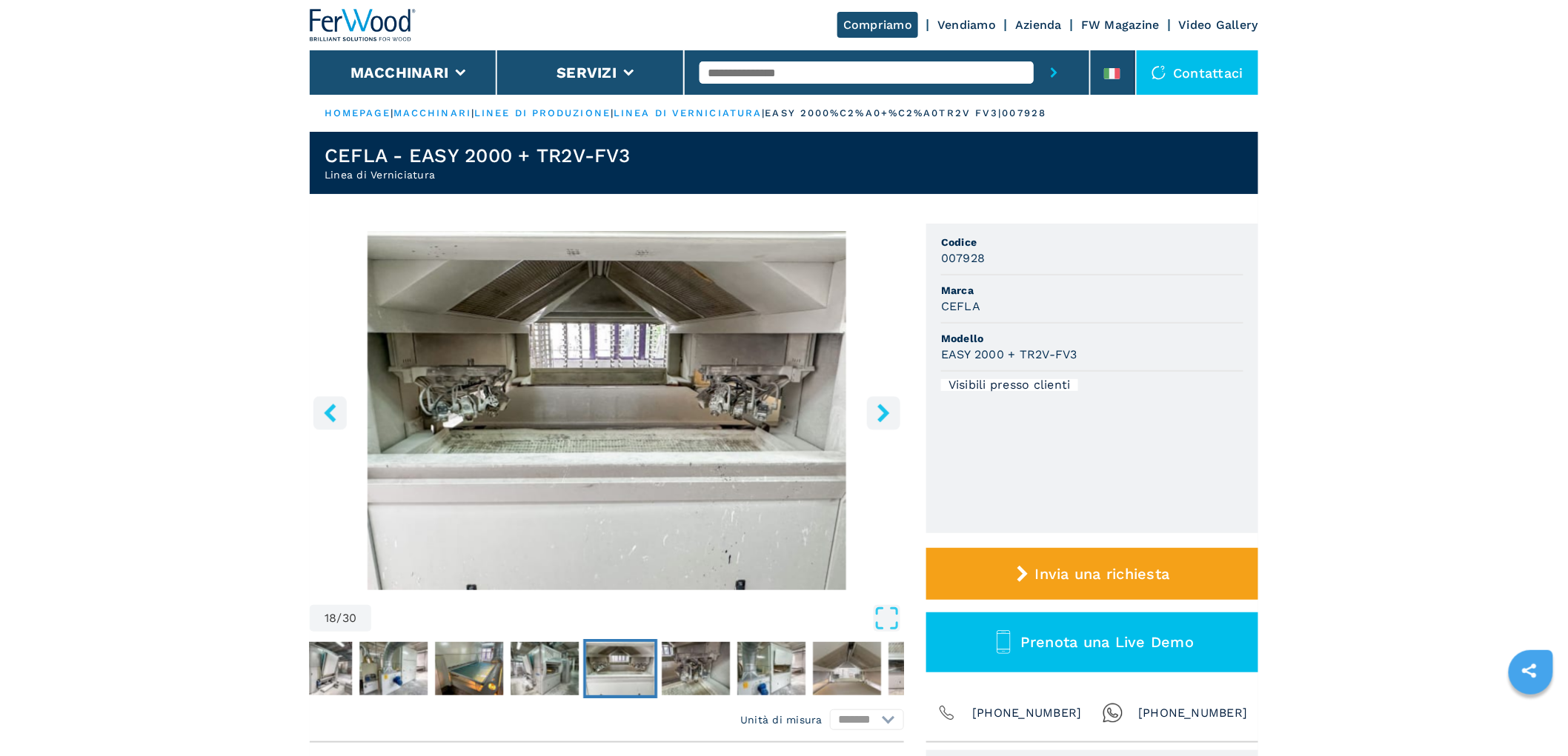
click at [884, 416] on icon "right-button" at bounding box center [883, 413] width 12 height 18
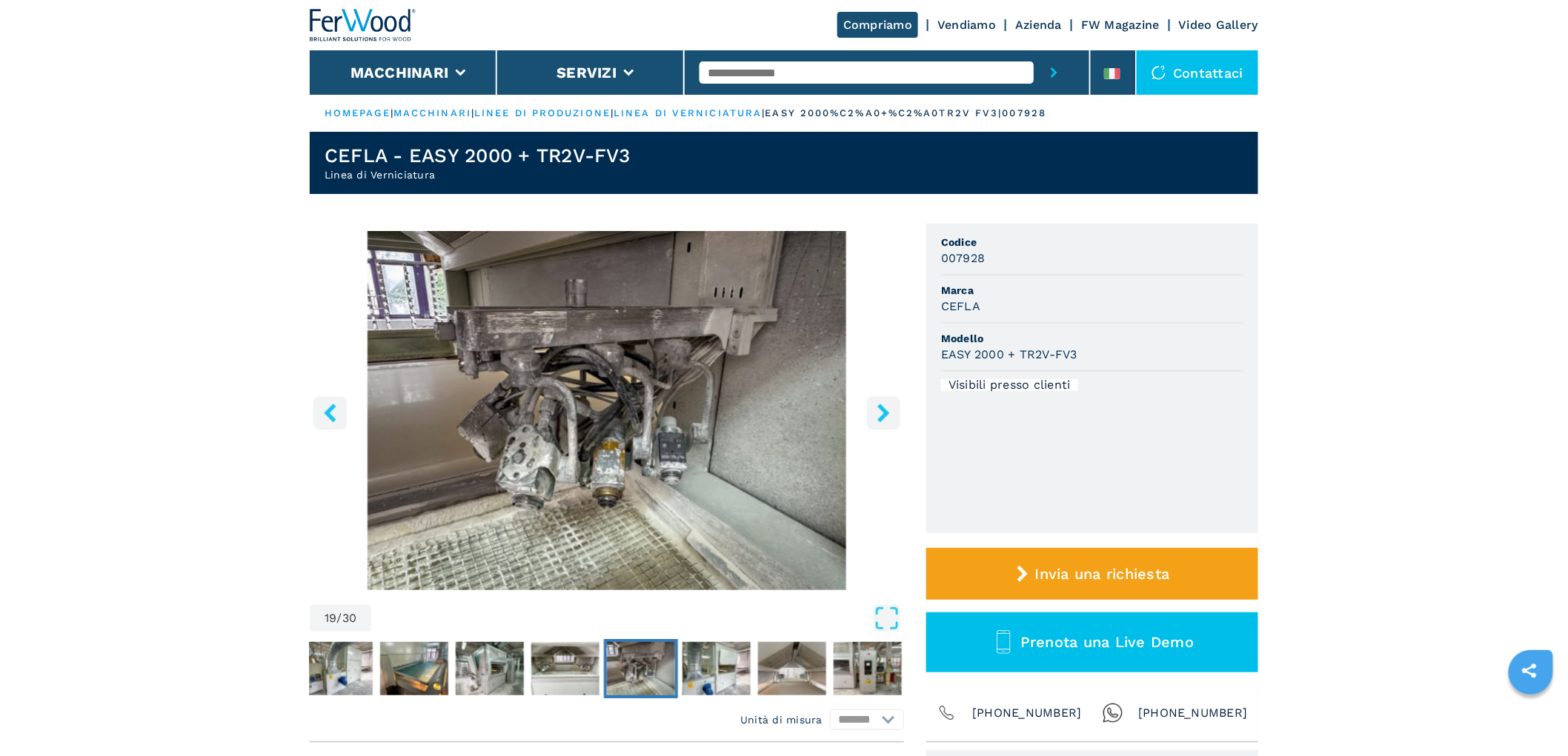
click at [884, 416] on icon "right-button" at bounding box center [883, 413] width 12 height 18
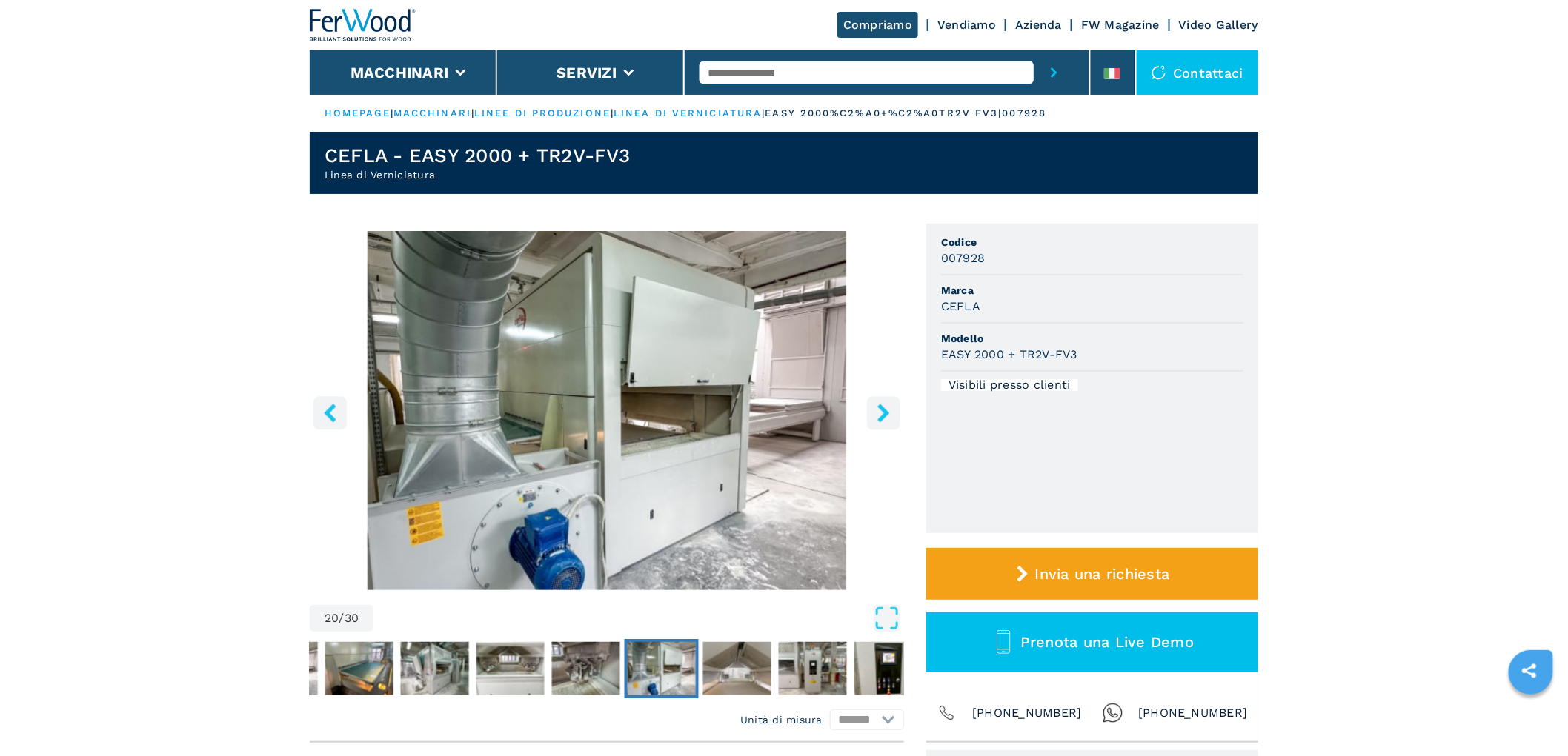
click at [884, 416] on icon "right-button" at bounding box center [883, 413] width 12 height 18
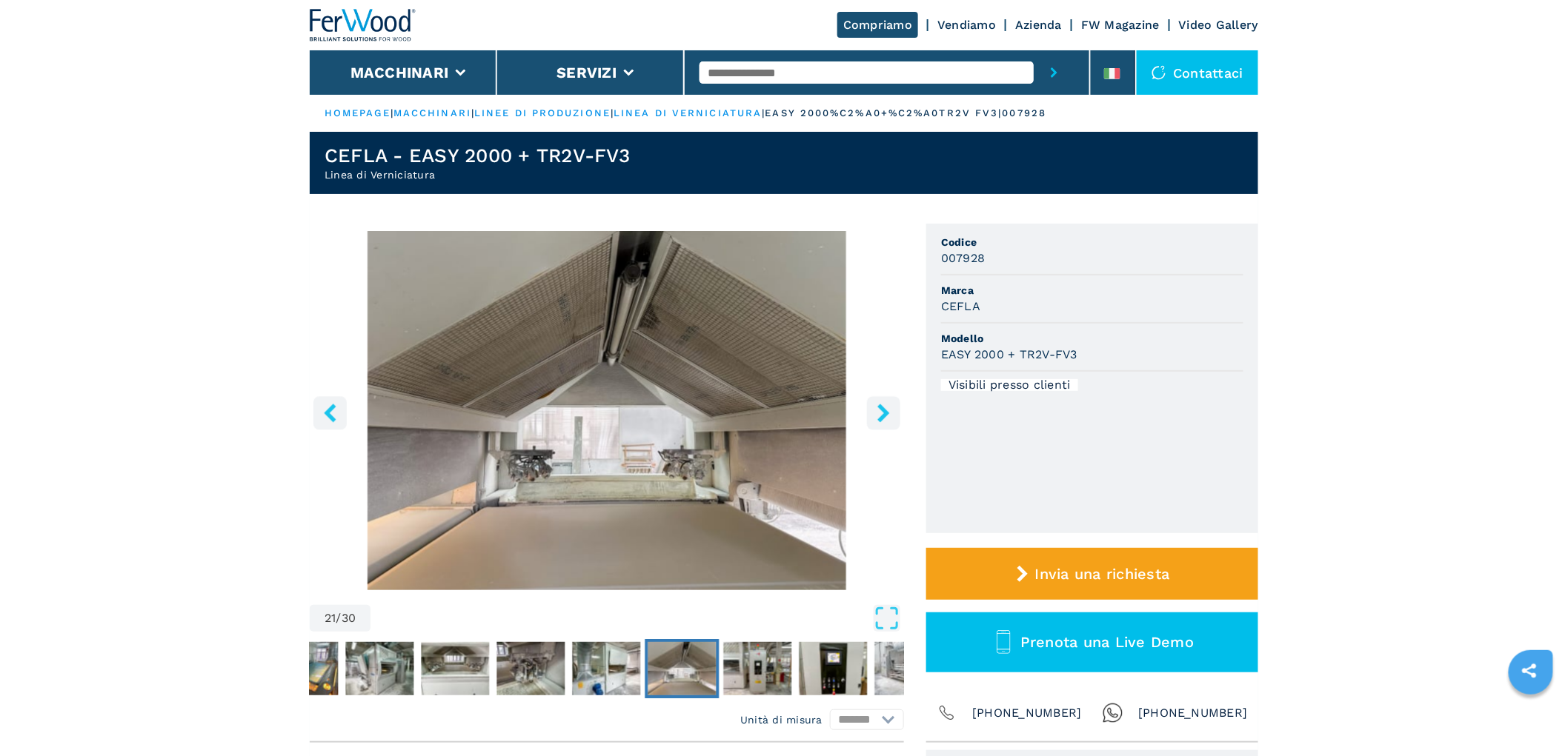
click at [884, 416] on icon "right-button" at bounding box center [883, 413] width 12 height 18
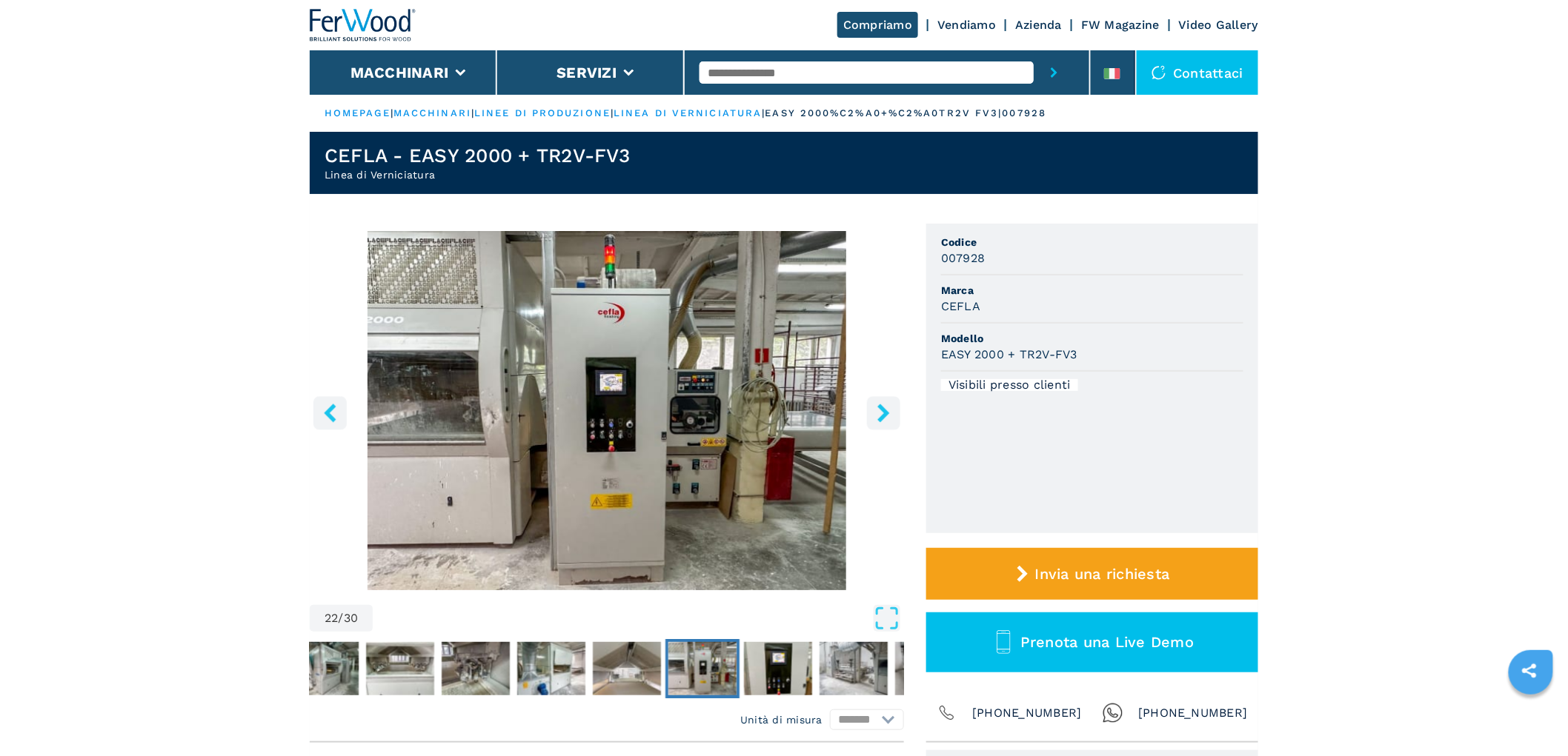
click at [884, 416] on icon "right-button" at bounding box center [883, 413] width 12 height 18
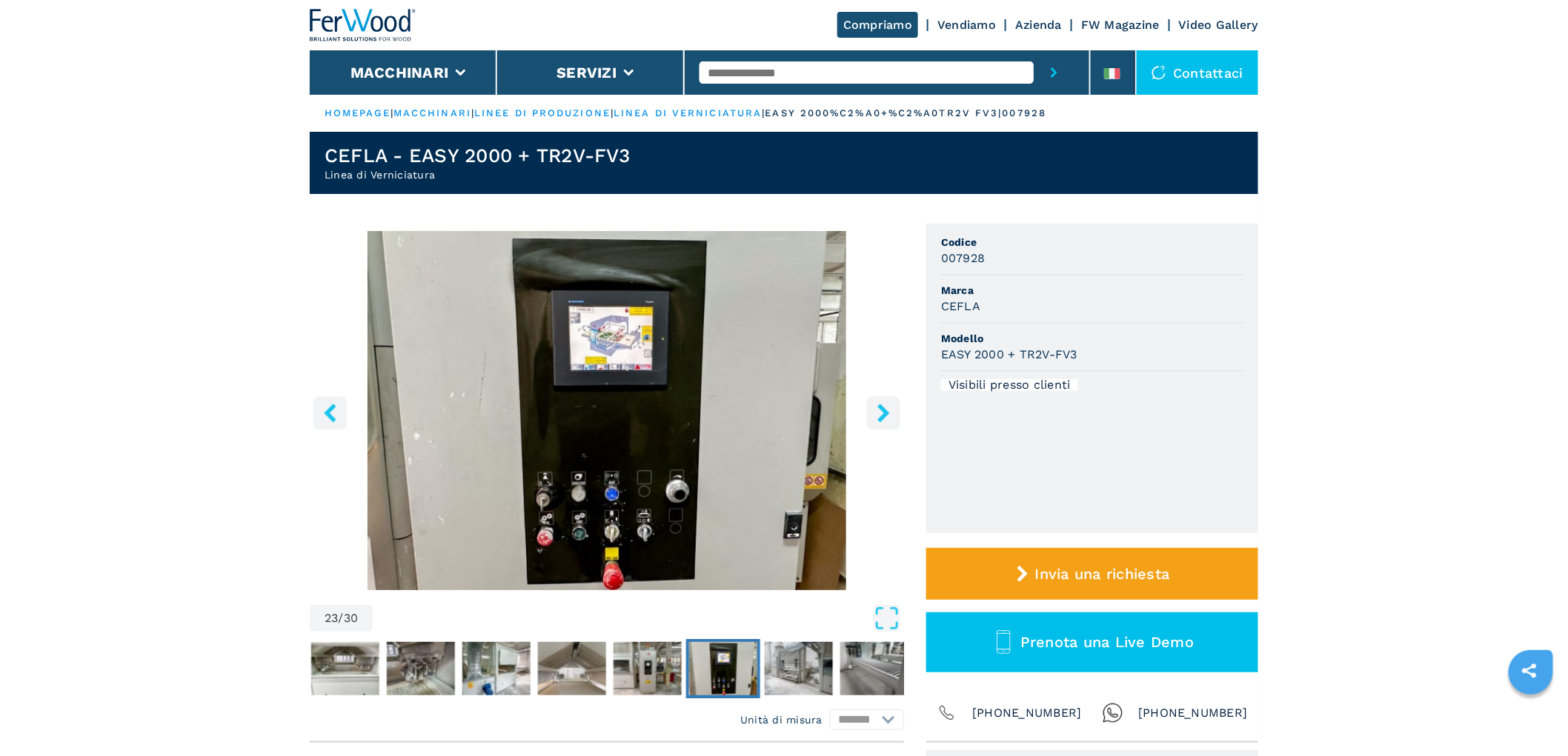
click at [884, 416] on icon "right-button" at bounding box center [883, 413] width 12 height 18
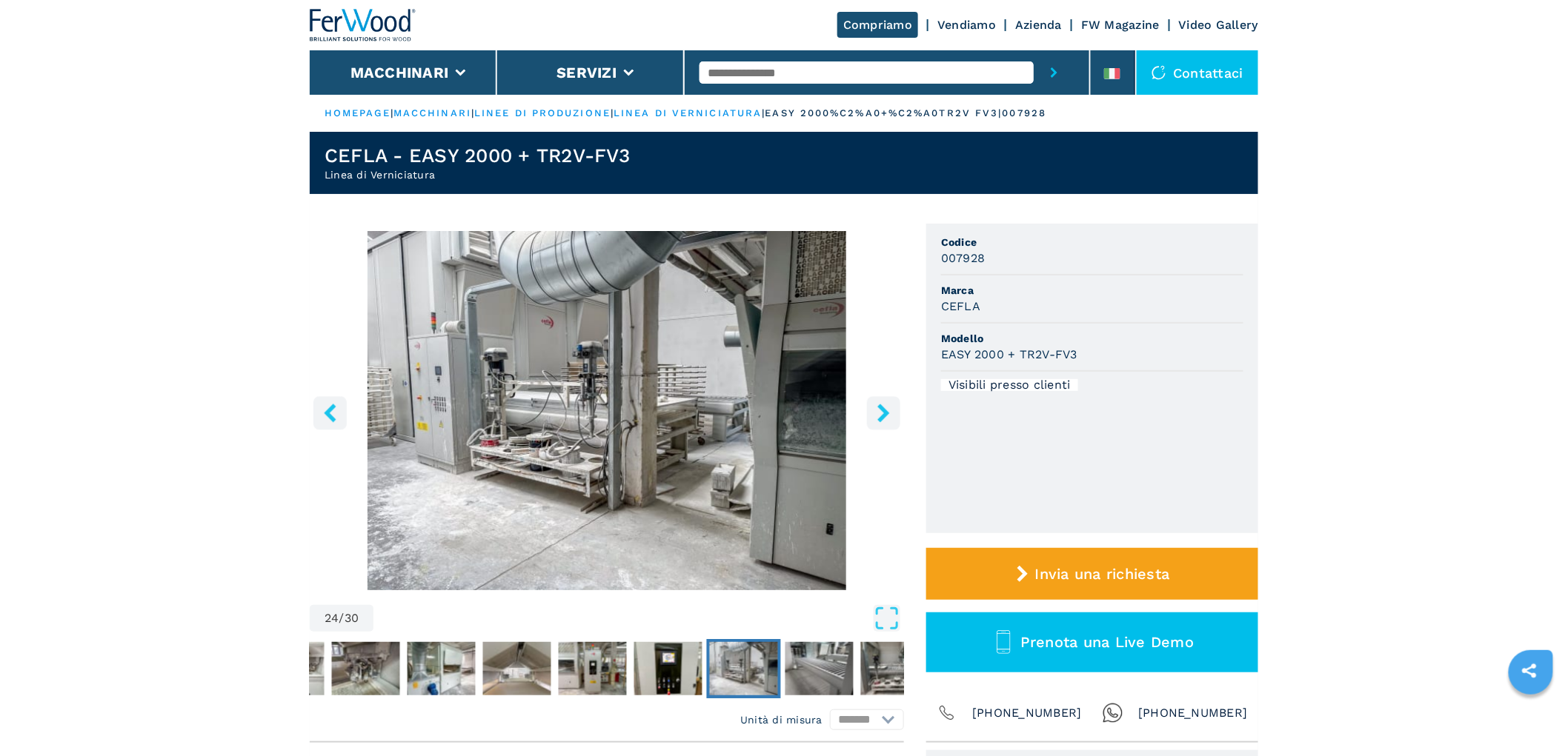
click at [884, 416] on icon "right-button" at bounding box center [883, 413] width 12 height 18
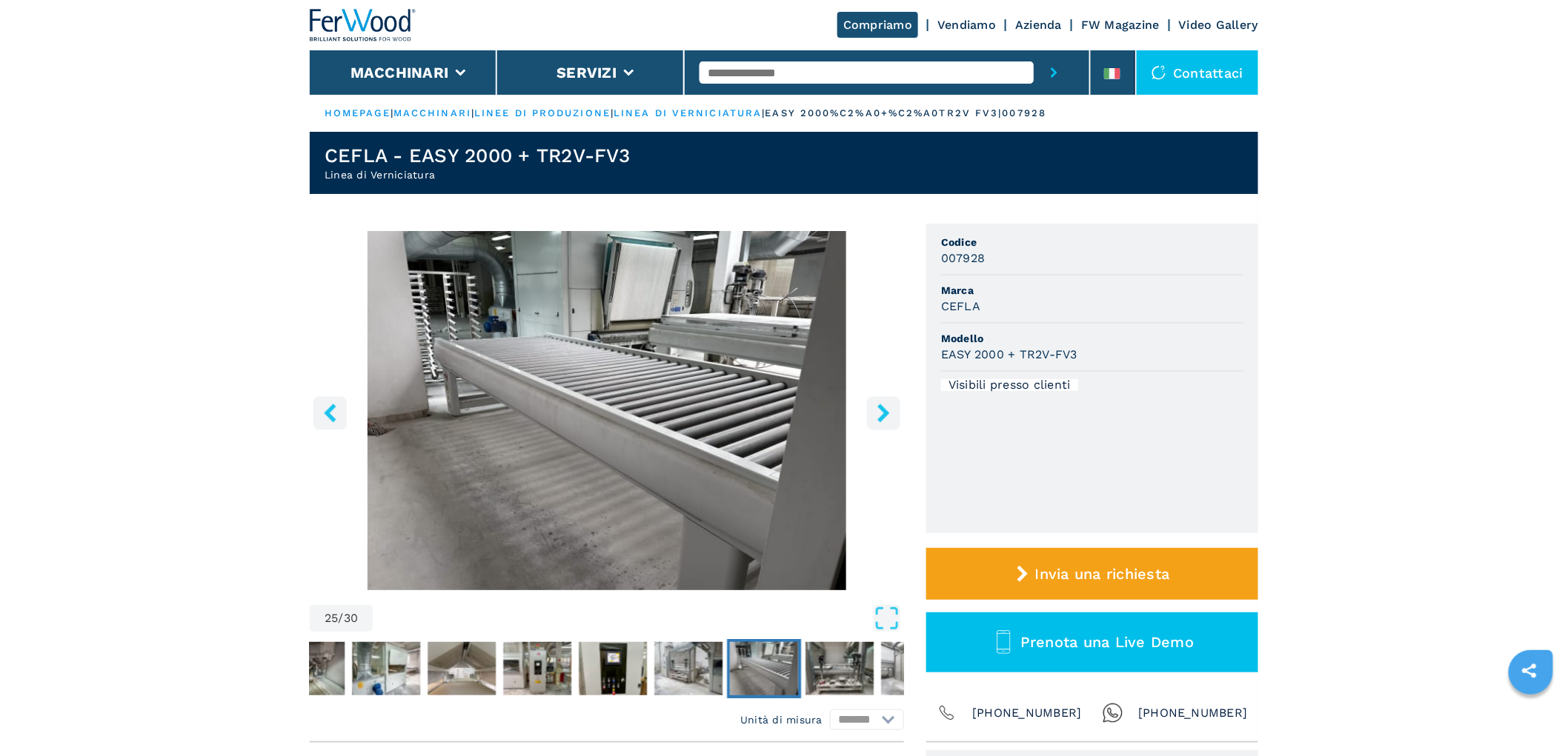
click at [884, 416] on icon "right-button" at bounding box center [883, 413] width 12 height 18
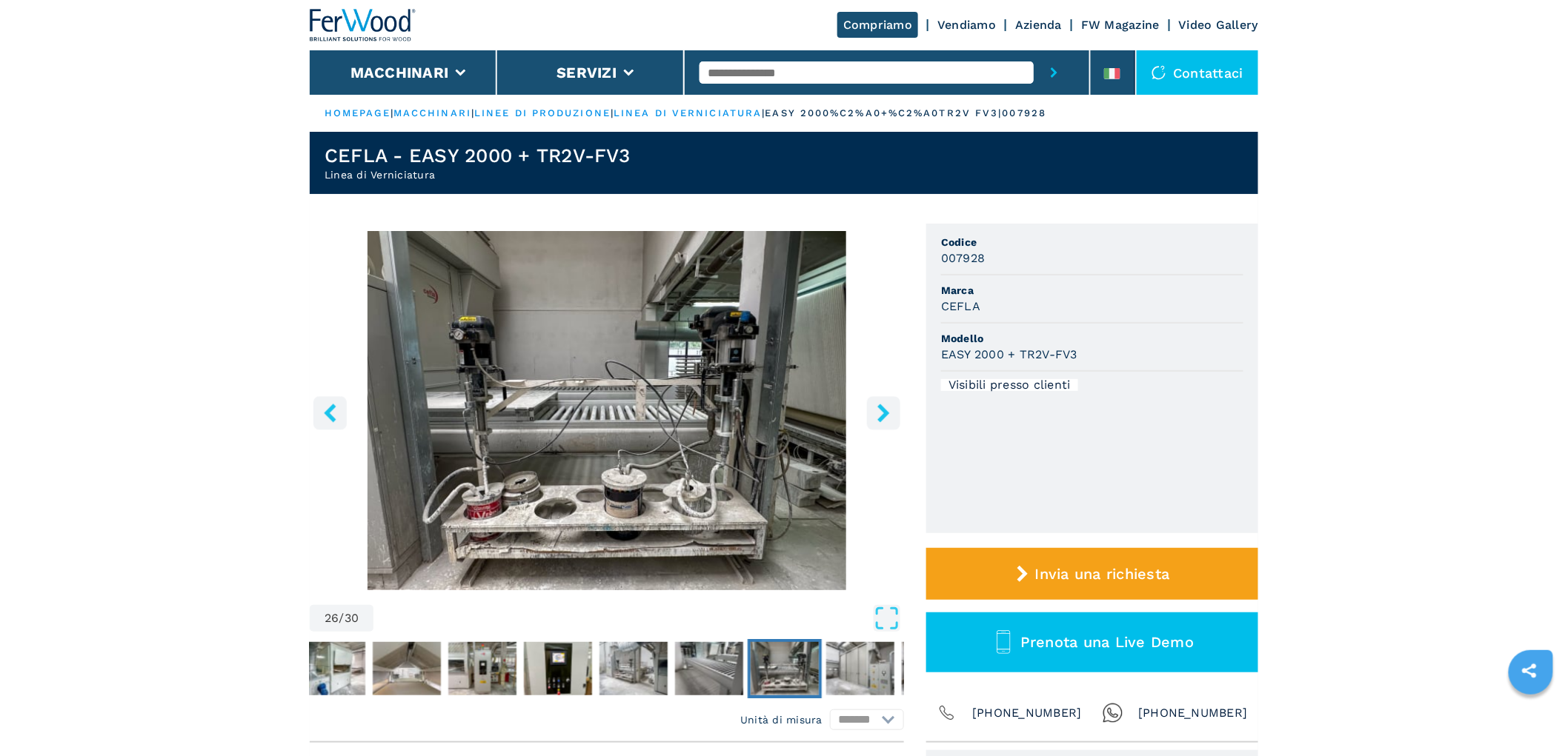
click at [884, 416] on icon "right-button" at bounding box center [883, 413] width 12 height 18
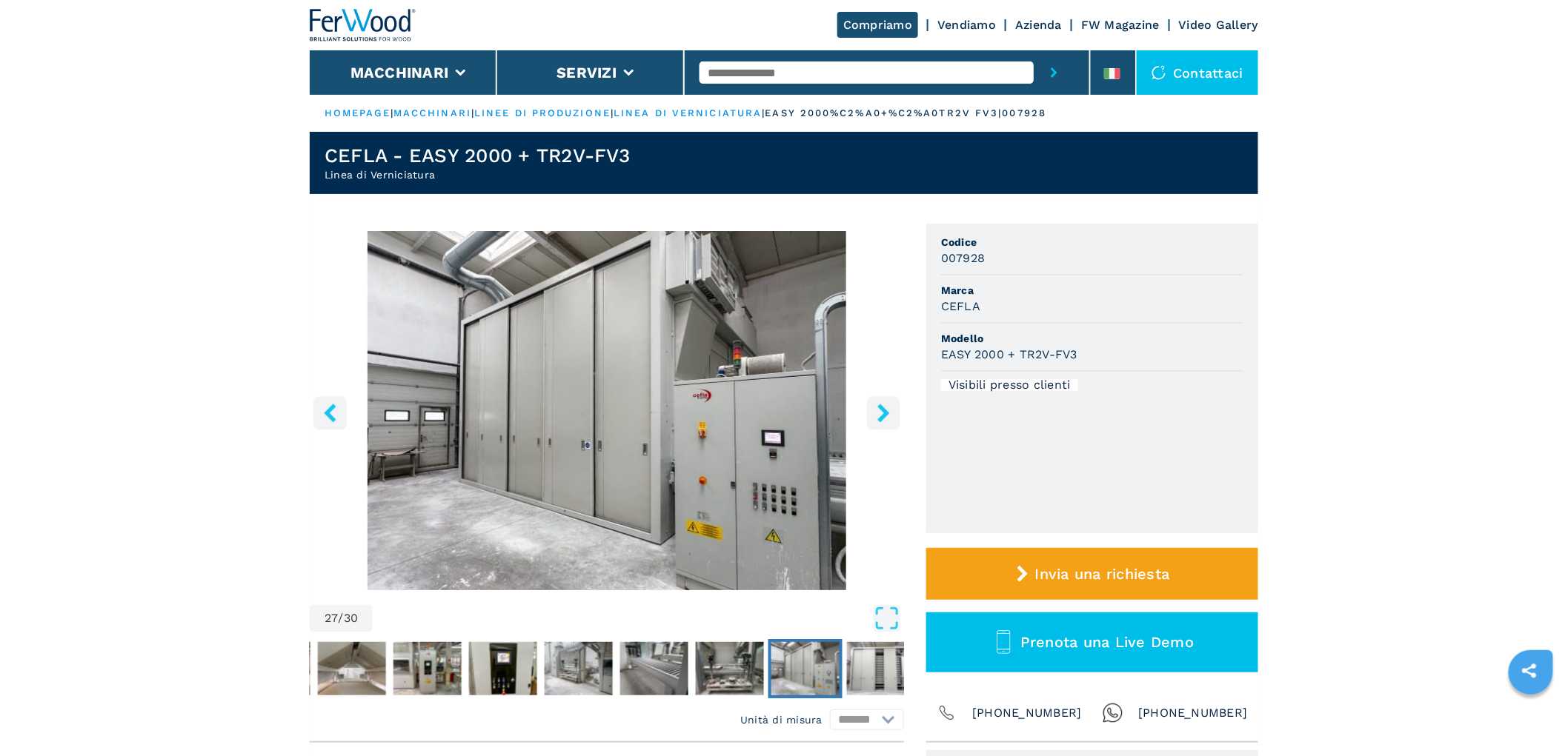
click at [884, 416] on icon "right-button" at bounding box center [883, 413] width 12 height 18
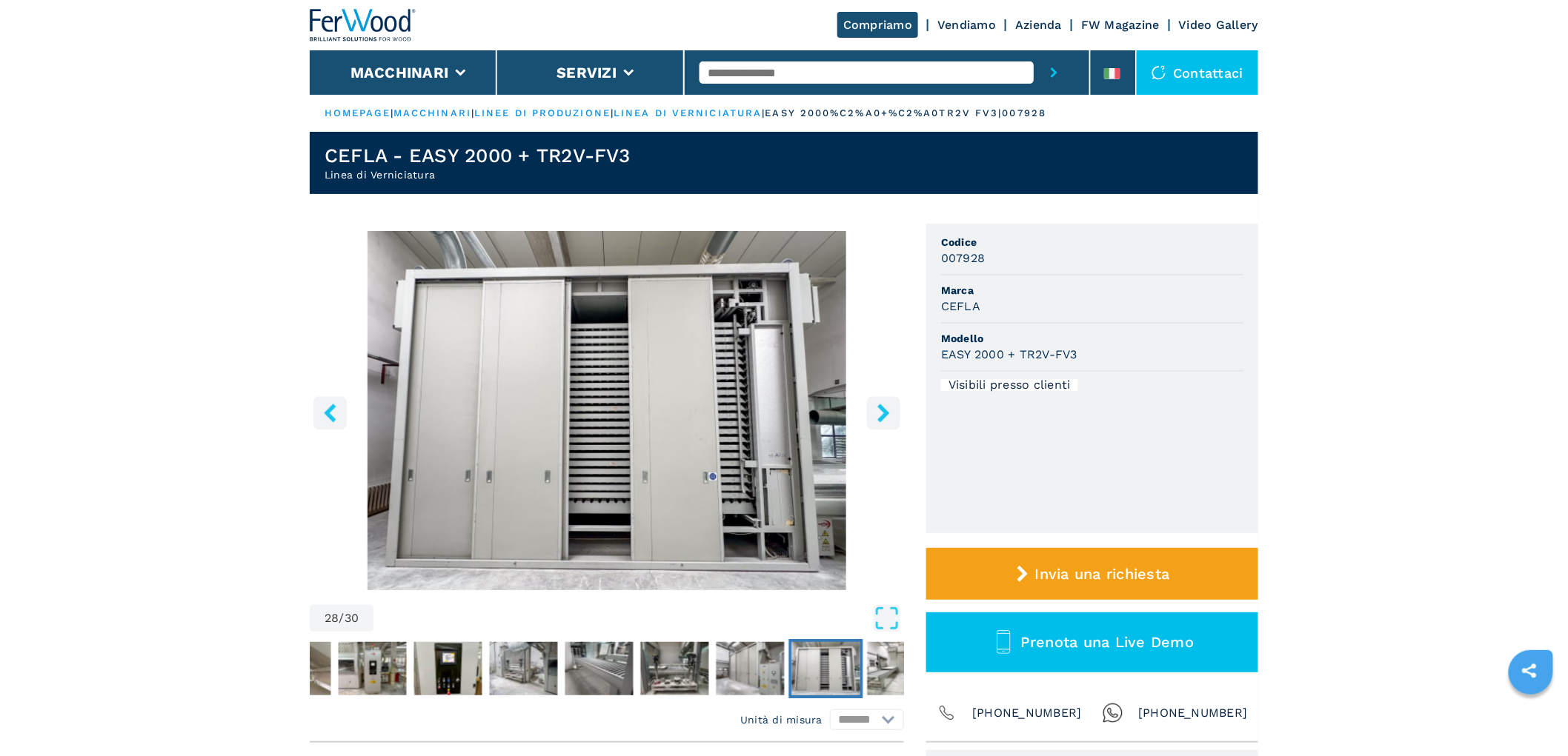
click at [884, 416] on icon "right-button" at bounding box center [883, 413] width 12 height 18
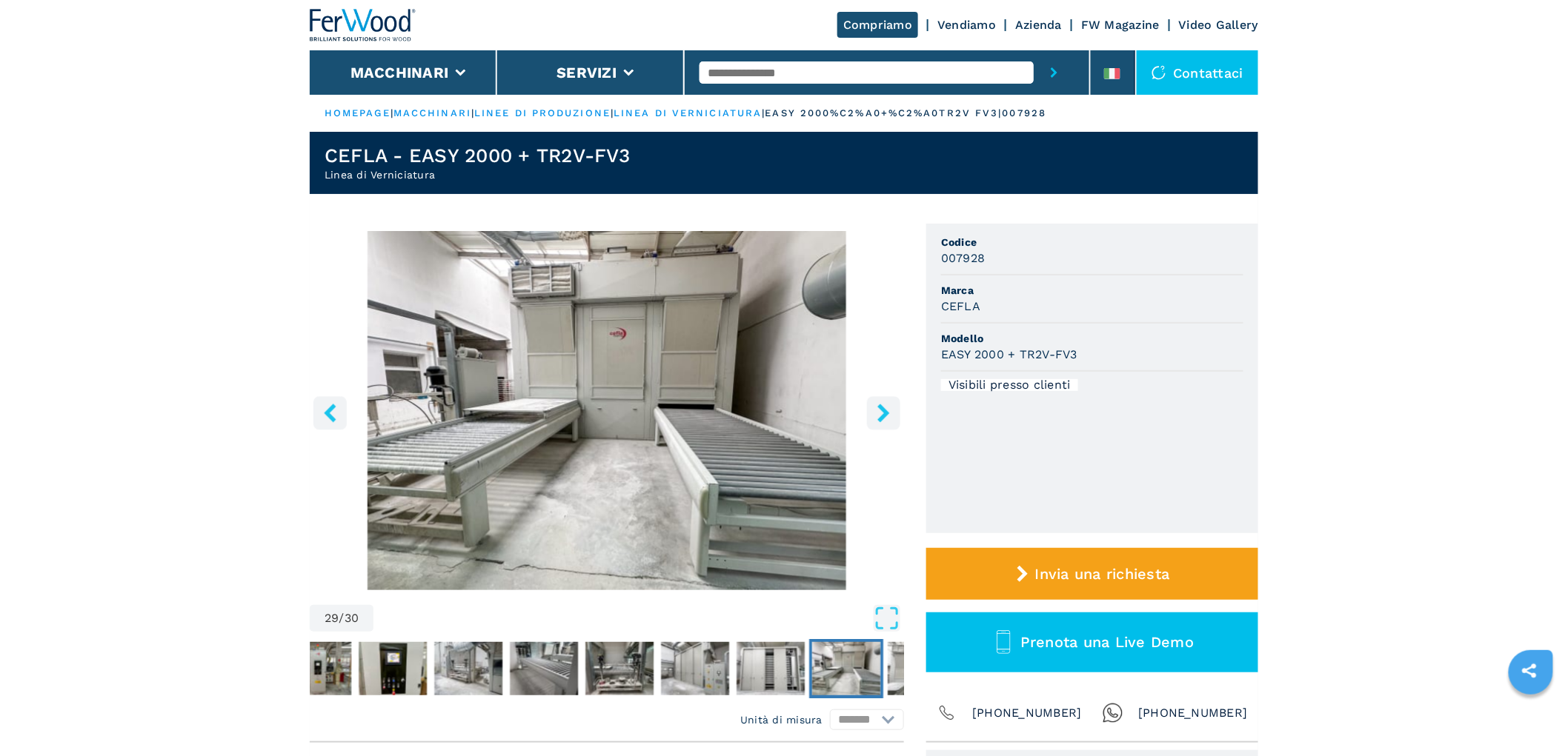
click at [884, 416] on icon "right-button" at bounding box center [883, 413] width 12 height 18
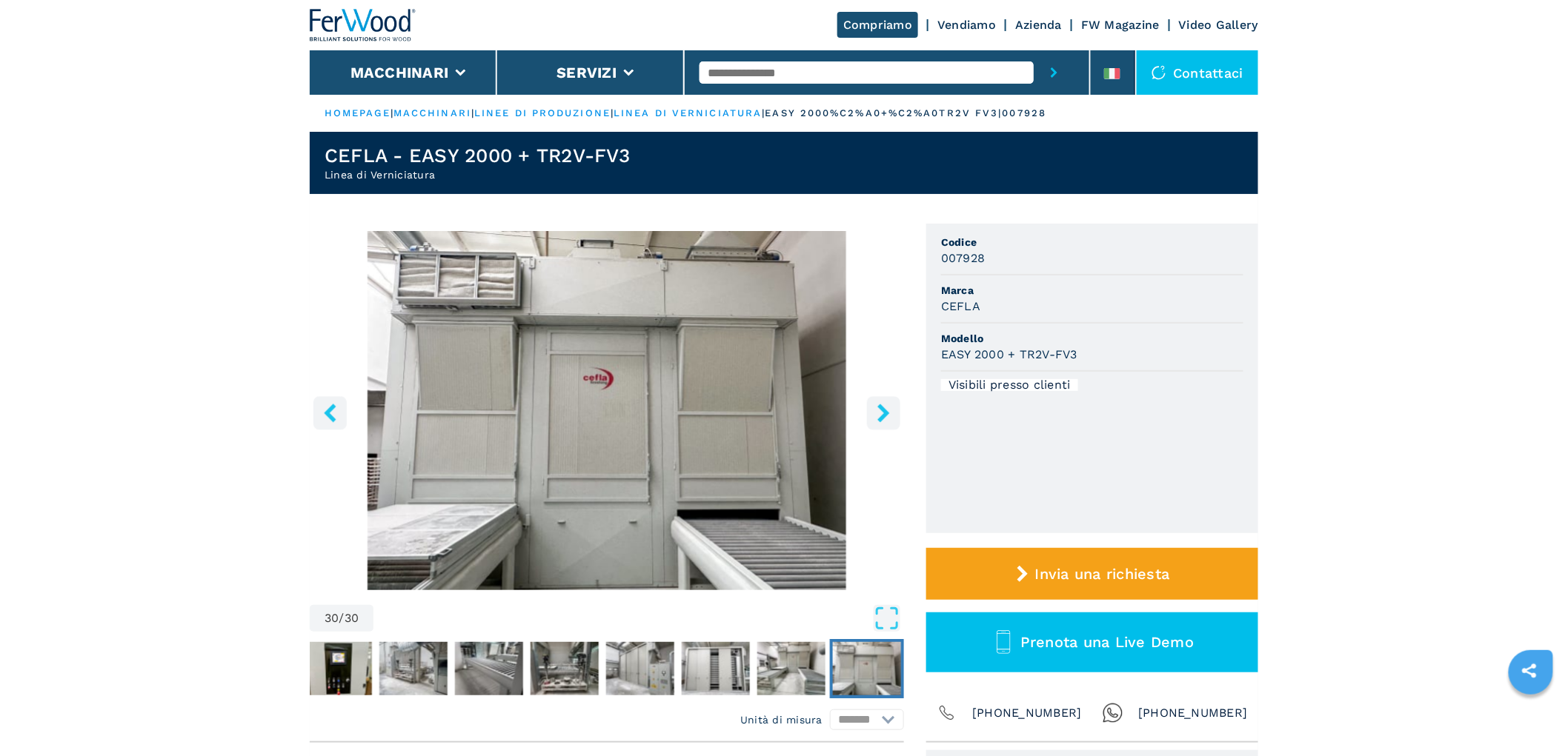
click at [884, 416] on icon "right-button" at bounding box center [883, 413] width 12 height 18
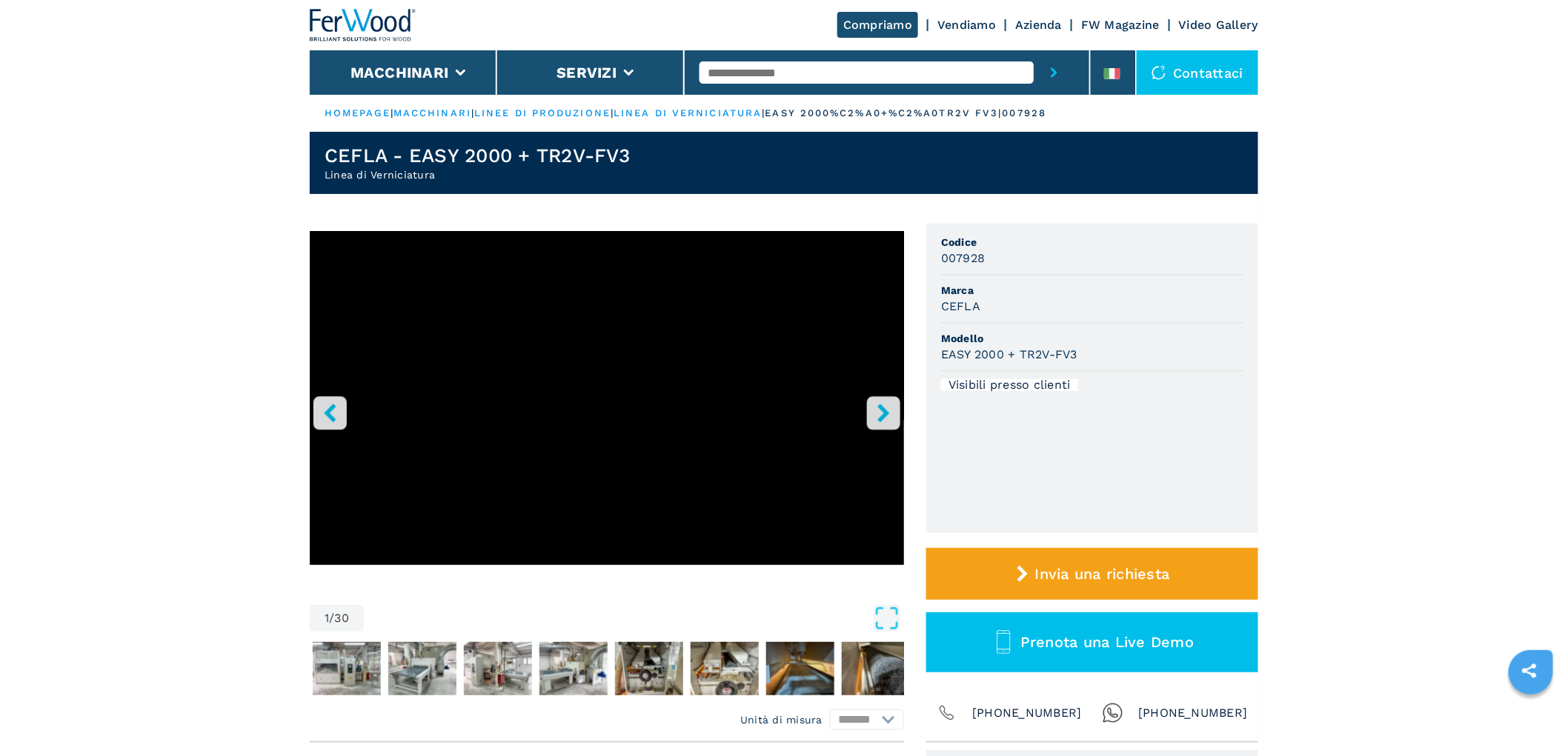
click at [884, 416] on icon "right-button" at bounding box center [883, 413] width 12 height 18
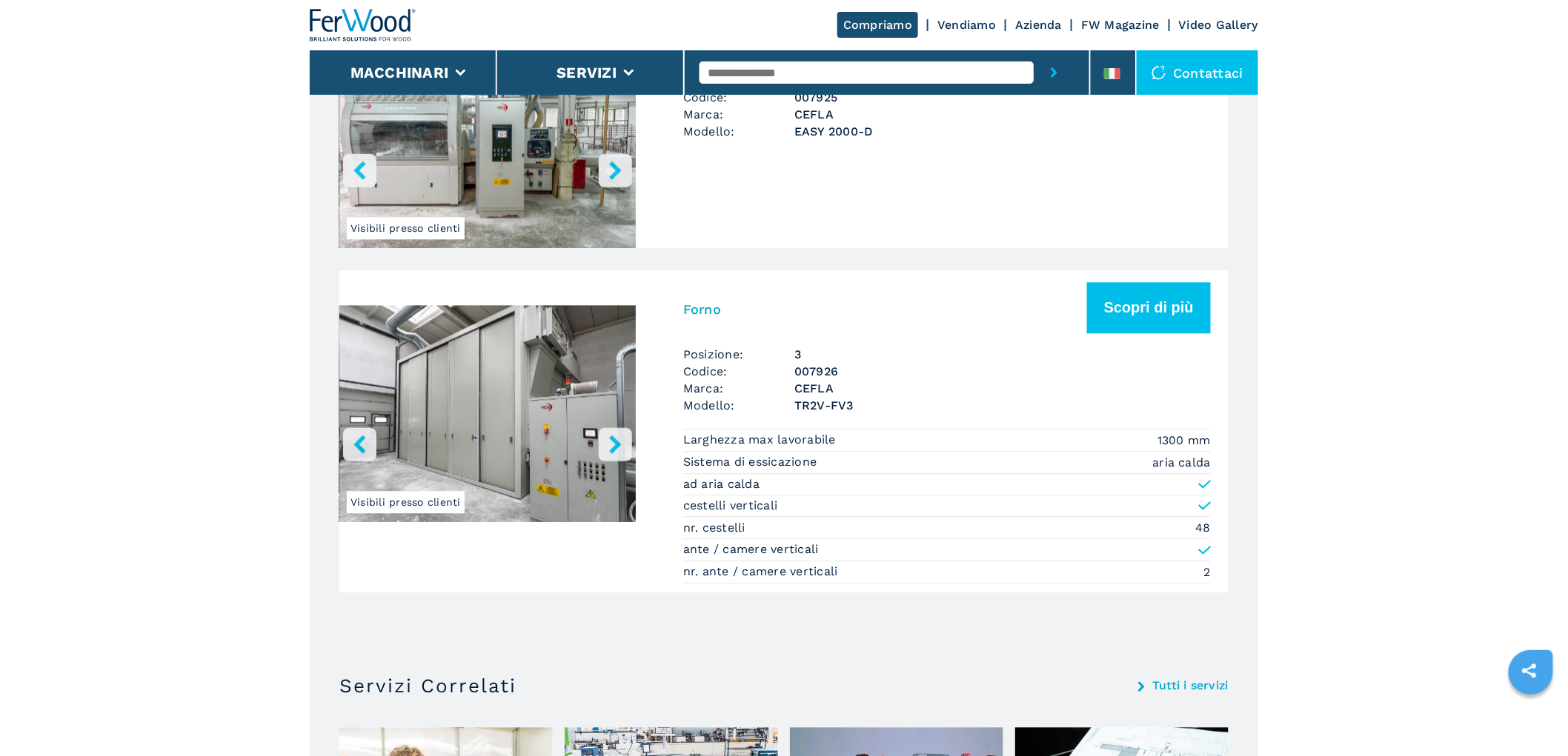
scroll to position [823, 0]
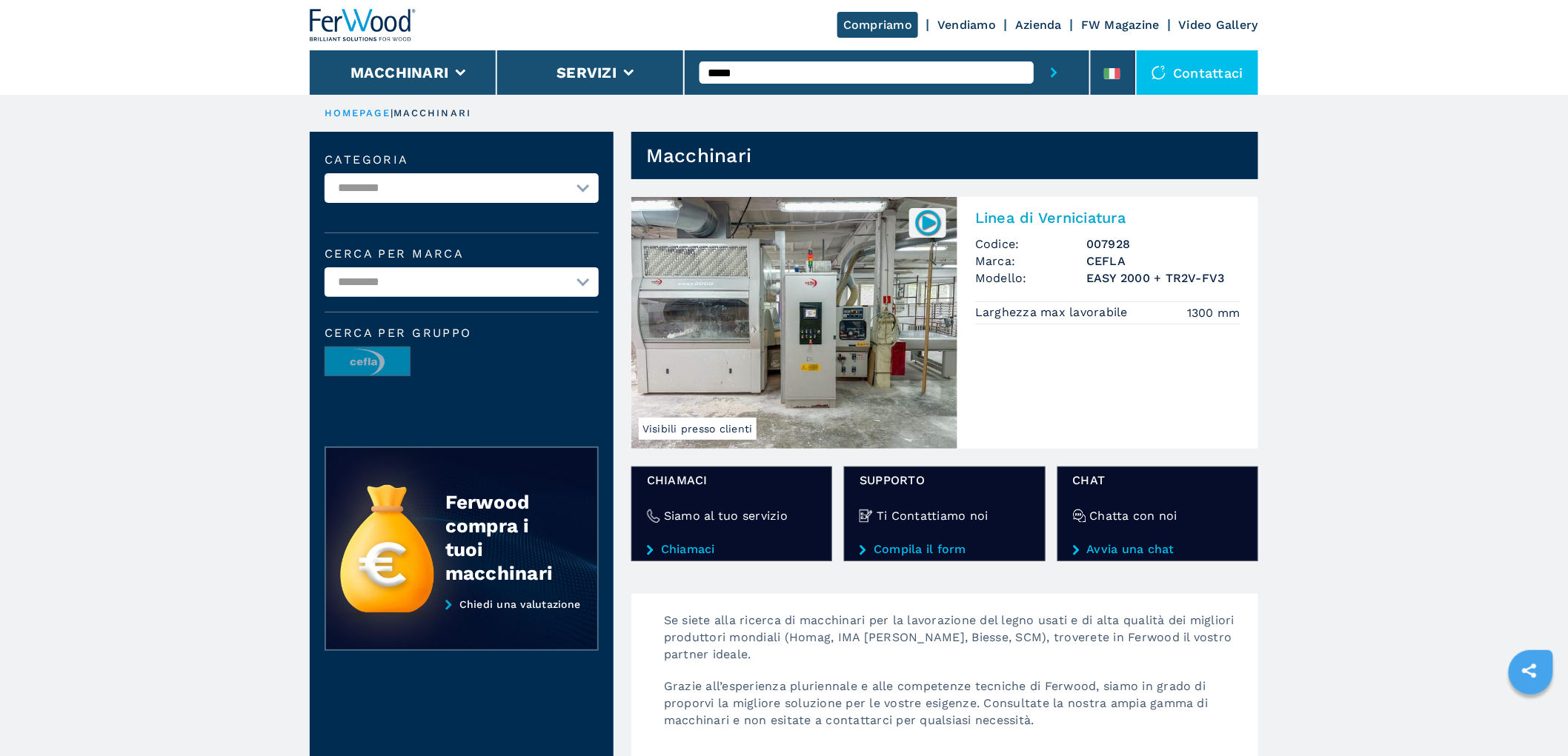
click at [1384, 486] on main "**********" at bounding box center [784, 720] width 1568 height 1441
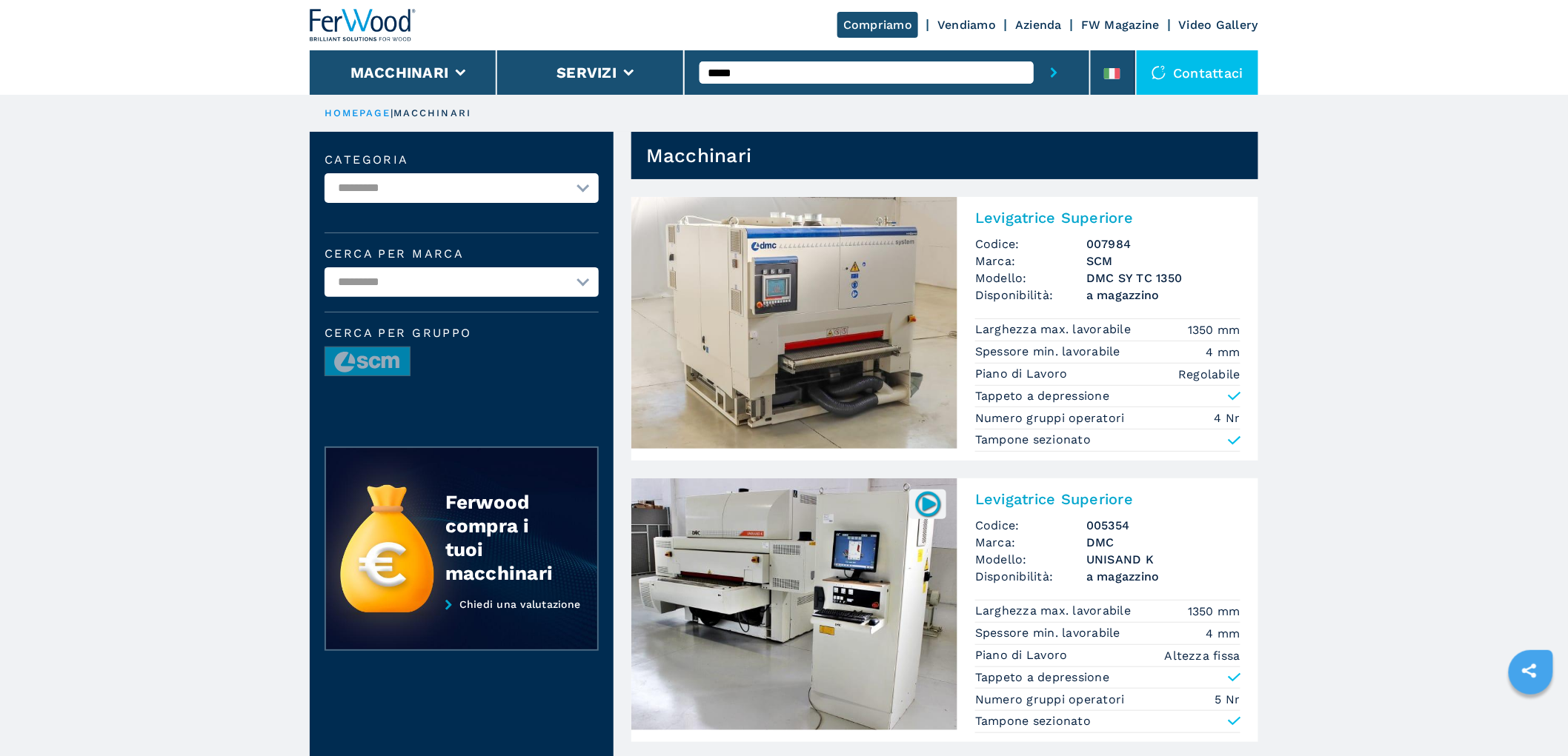
drag, startPoint x: 26, startPoint y: 0, endPoint x: 1461, endPoint y: 293, distance: 1464.6
click at [360, 20] on img at bounding box center [363, 25] width 107 height 33
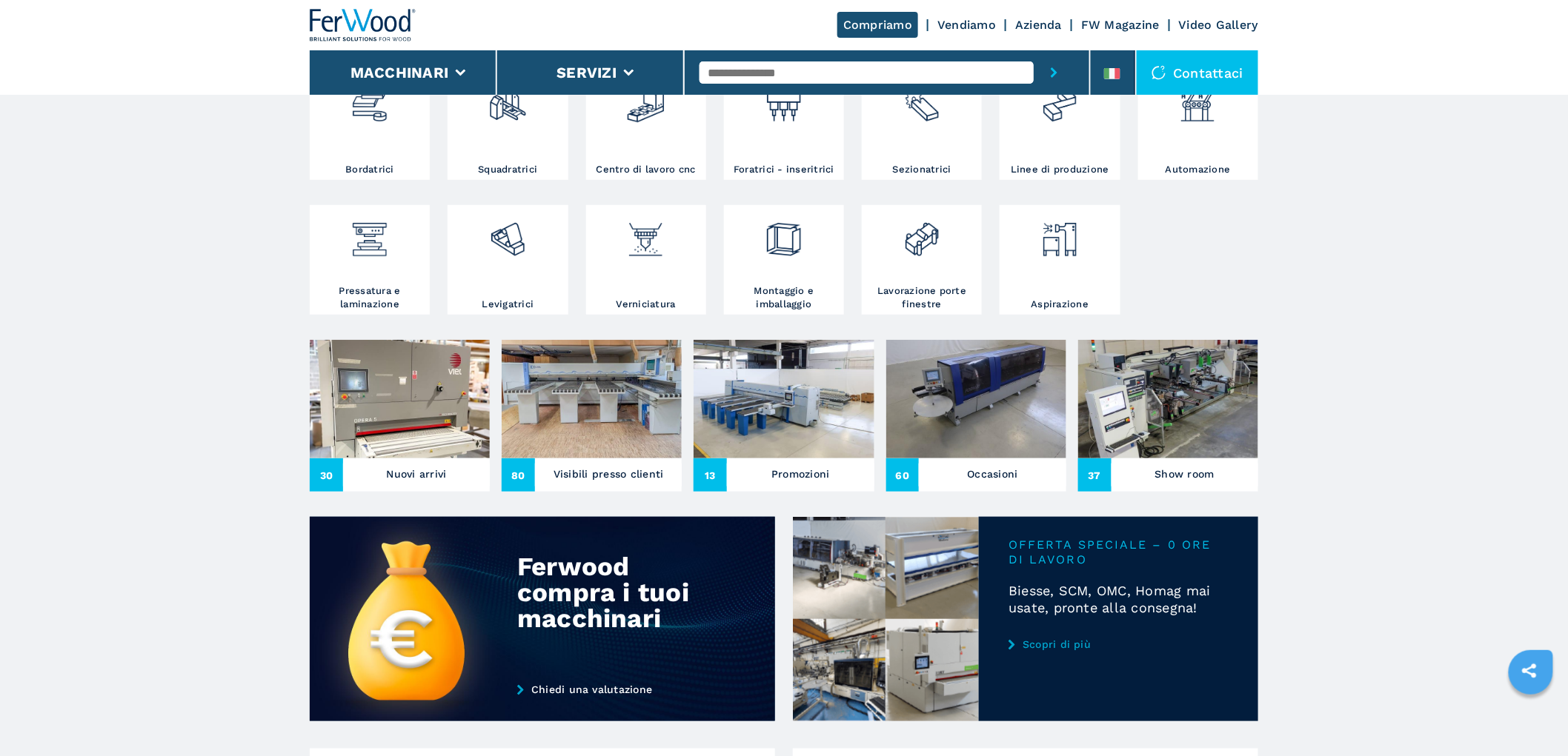
scroll to position [494, 0]
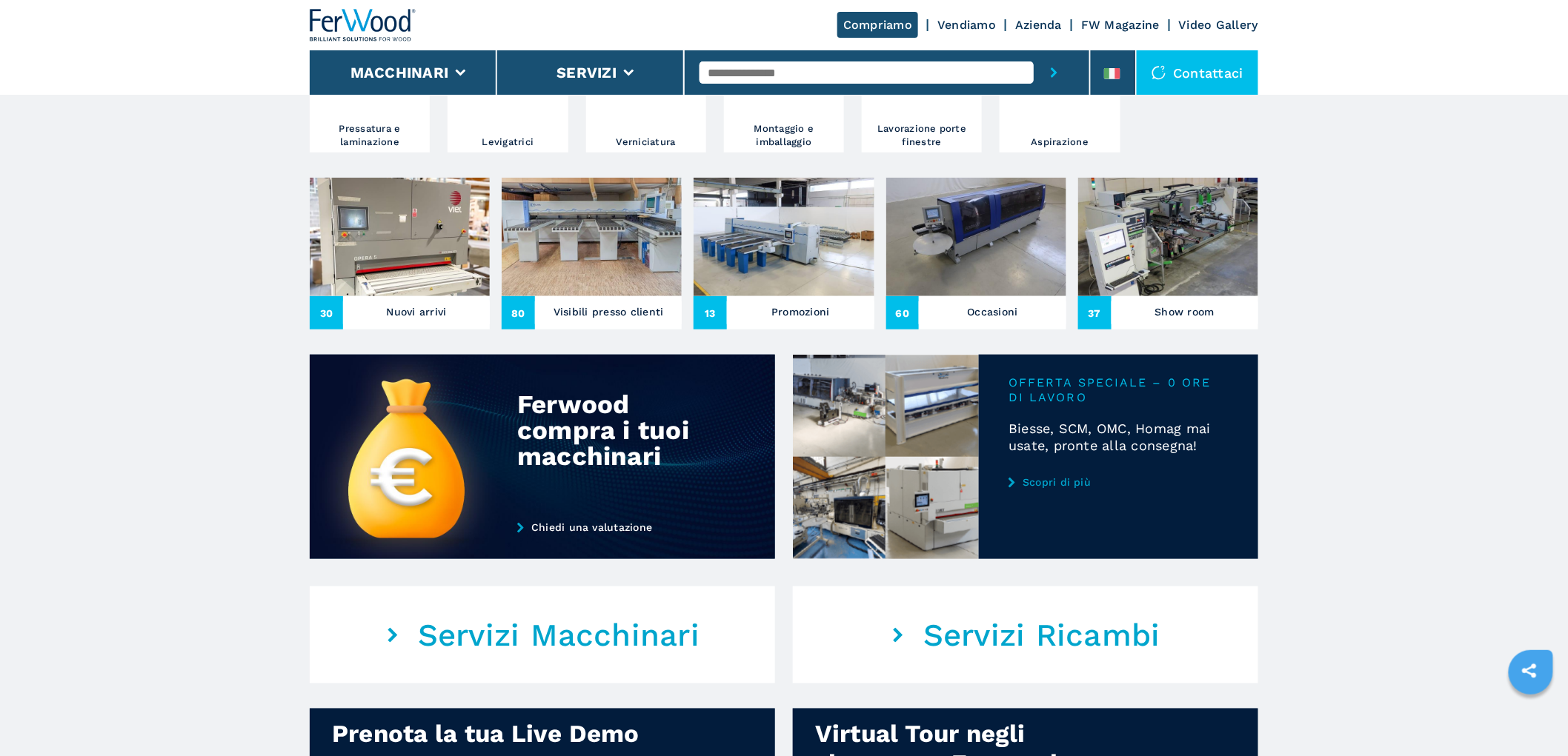
click at [585, 232] on img at bounding box center [591, 237] width 180 height 119
